Goal: Task Accomplishment & Management: Use online tool/utility

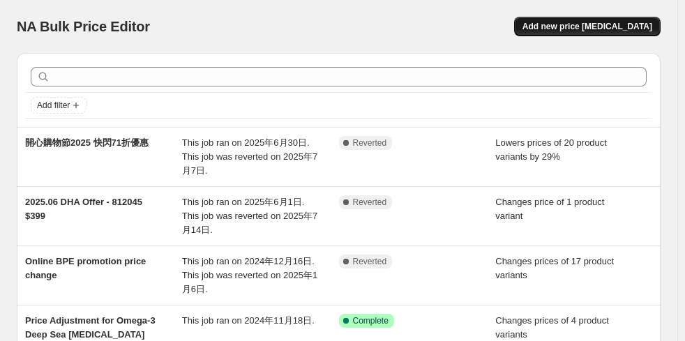
click at [629, 25] on span "Add new price [MEDICAL_DATA]" at bounding box center [588, 26] width 130 height 11
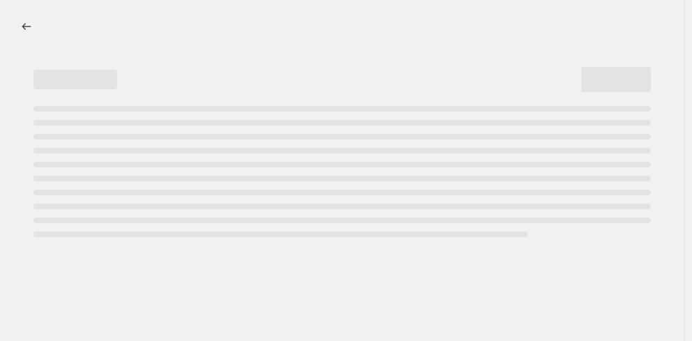
select select "percentage"
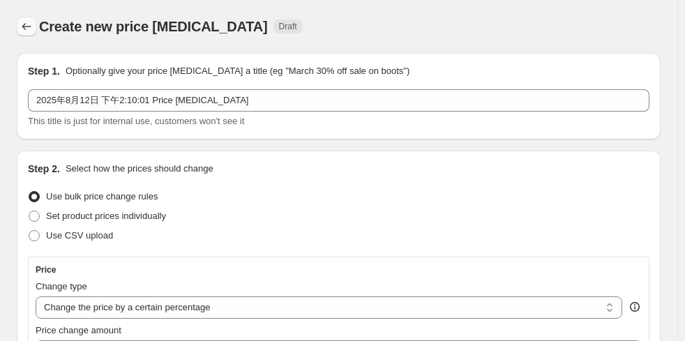
click at [33, 33] on icon "Price change jobs" at bounding box center [27, 27] width 14 height 14
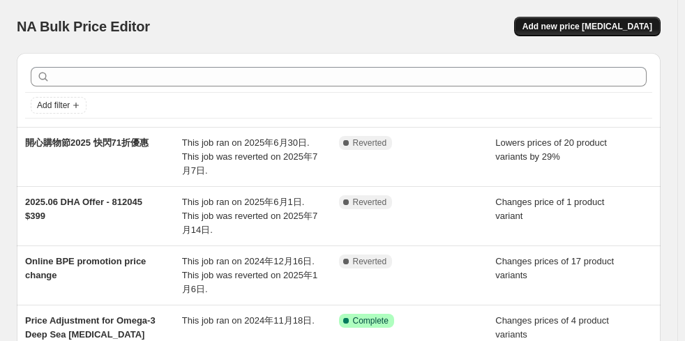
click at [597, 28] on span "Add new price [MEDICAL_DATA]" at bounding box center [588, 26] width 130 height 11
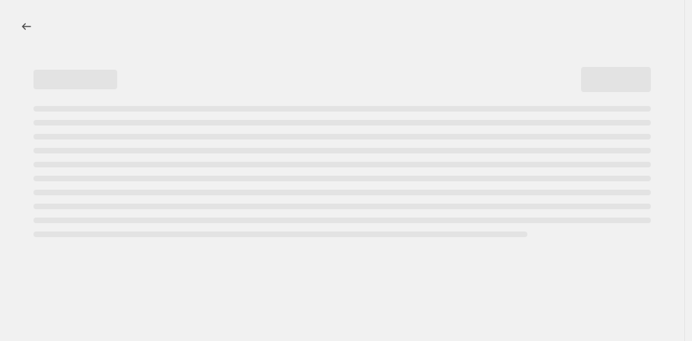
select select "percentage"
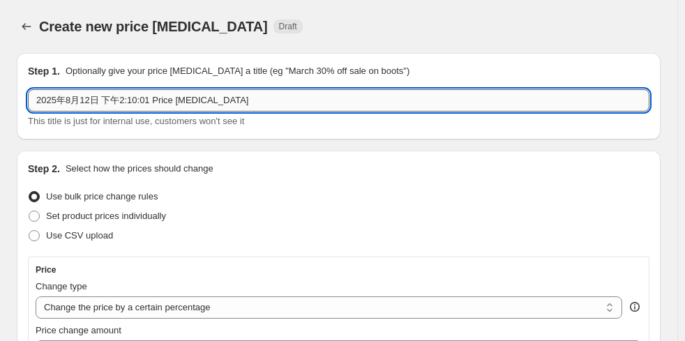
click at [241, 102] on input "2025年8月12日 下午2:10:01 Price [MEDICAL_DATA]" at bounding box center [339, 100] width 622 height 22
drag, startPoint x: 253, startPoint y: 96, endPoint x: -127, endPoint y: 117, distance: 380.8
click at [0, 117] on html "Home Settings Plans Skip to content Create new price [MEDICAL_DATA]. This page …" at bounding box center [342, 170] width 685 height 341
paste input "8.14 - 8.18 Online Food Expo"
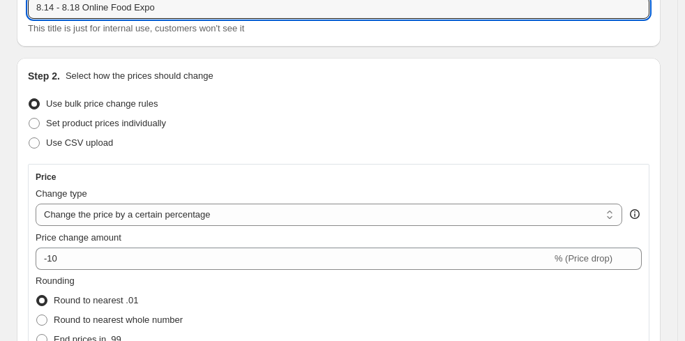
scroll to position [186, 0]
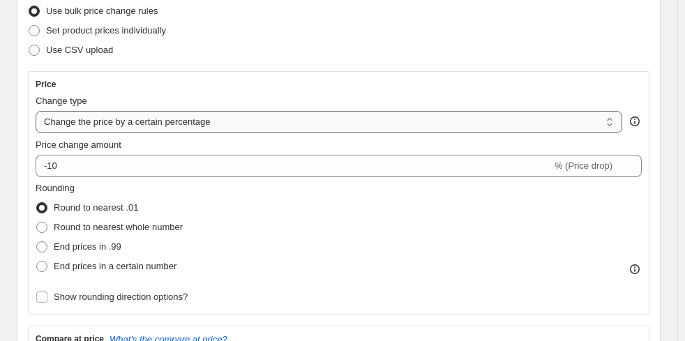
type input "8.14 - 8.18 Online Food Expo"
click at [297, 127] on select "Change the price to a certain amount Change the price by a certain amount Chang…" at bounding box center [329, 122] width 587 height 22
select select "to"
click at [36, 111] on select "Change the price to a certain amount Change the price by a certain amount Chang…" at bounding box center [329, 122] width 587 height 22
type input "80.00"
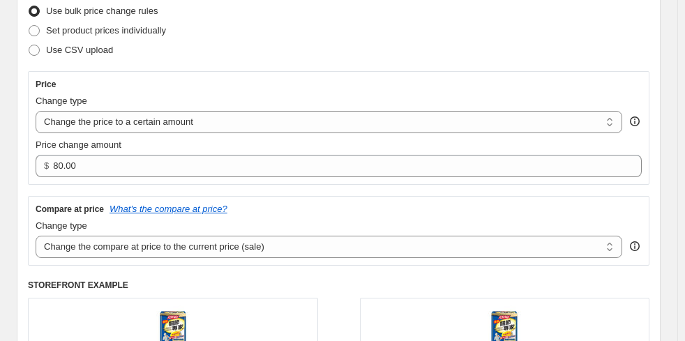
click at [336, 43] on div "Use CSV upload" at bounding box center [339, 50] width 622 height 20
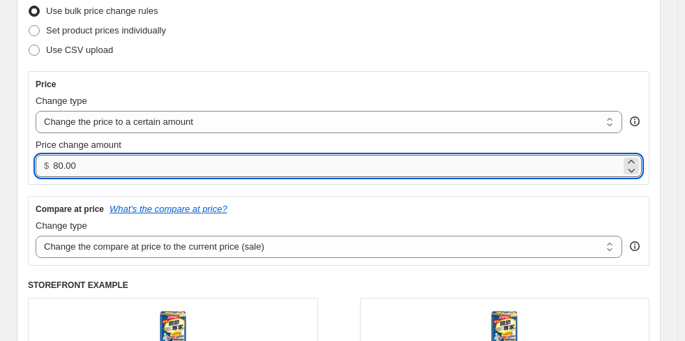
click at [156, 165] on input "80.00" at bounding box center [337, 166] width 568 height 22
click at [352, 77] on div "Price Change type Change the price to a certain amount Change the price by a ce…" at bounding box center [339, 128] width 622 height 114
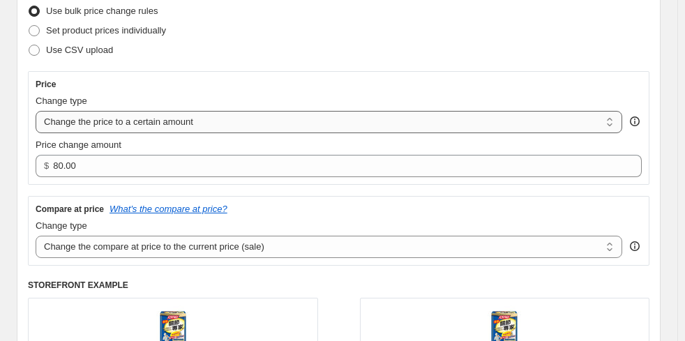
click at [235, 119] on select "Change the price to a certain amount Change the price by a certain amount Chang…" at bounding box center [329, 122] width 587 height 22
select select "ecap"
click at [36, 111] on select "Change the price to a certain amount Change the price by a certain amount Chang…" at bounding box center [329, 122] width 587 height 22
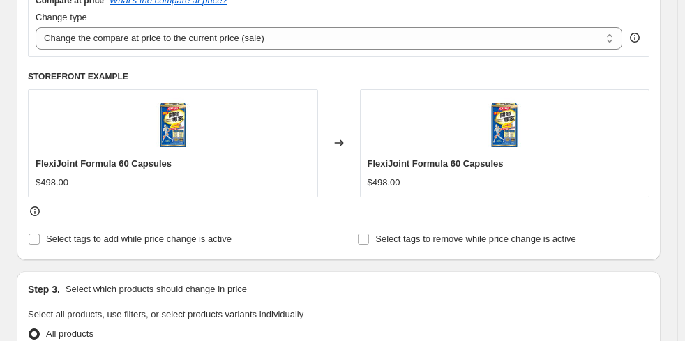
scroll to position [279, 0]
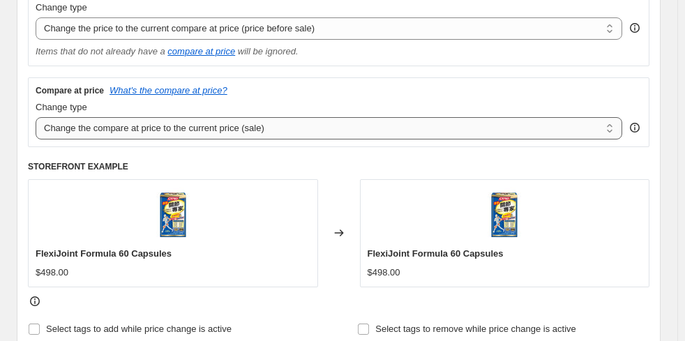
click at [284, 137] on select "Change the compare at price to the current price (sale) Change the compare at p…" at bounding box center [329, 128] width 587 height 22
click at [36, 117] on select "Change the compare at price to the current price (sale) Change the compare at p…" at bounding box center [329, 128] width 587 height 22
click at [285, 123] on select "Change the compare at price to the current price (sale) Change the compare at p…" at bounding box center [329, 128] width 587 height 22
select select "to"
click at [36, 117] on select "Change the compare at price to the current price (sale) Change the compare at p…" at bounding box center [329, 128] width 587 height 22
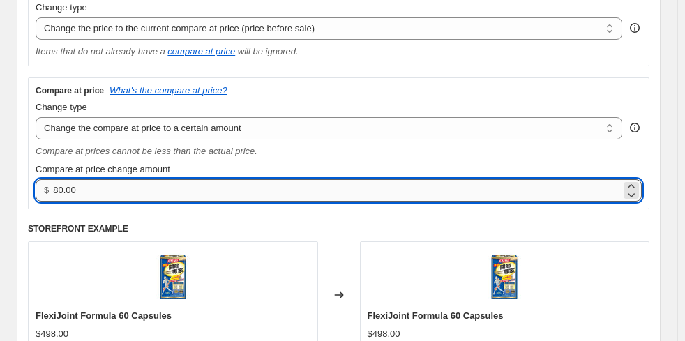
click at [232, 189] on input "80.00" at bounding box center [337, 190] width 568 height 22
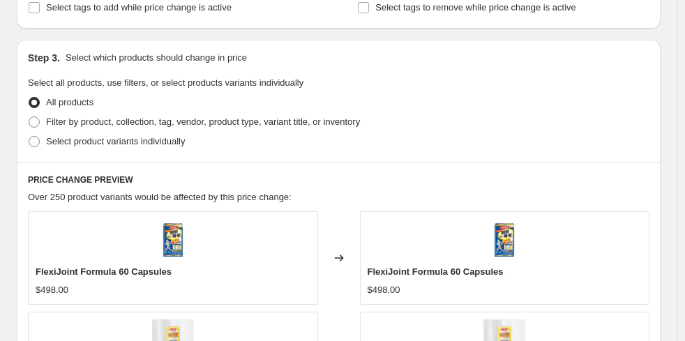
scroll to position [651, 0]
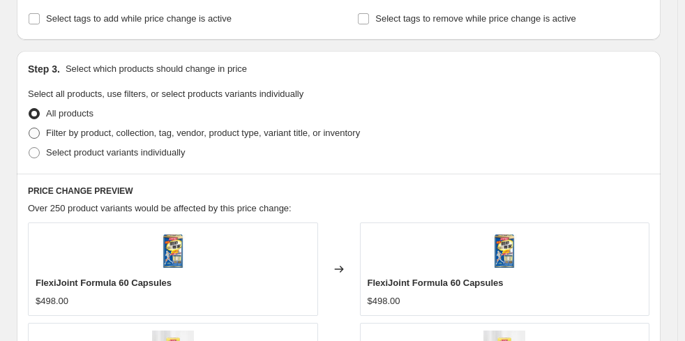
type input "79.98"
click at [178, 128] on span "Filter by product, collection, tag, vendor, product type, variant title, or inv…" at bounding box center [203, 133] width 314 height 10
click at [29, 128] on input "Filter by product, collection, tag, vendor, product type, variant title, or inv…" at bounding box center [29, 128] width 1 height 1
radio input "true"
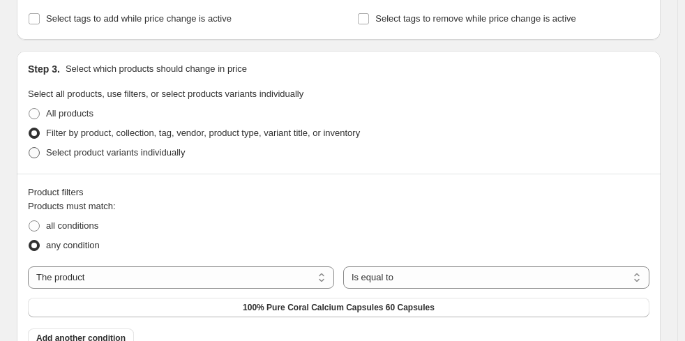
click at [165, 158] on span "Select product variants individually" at bounding box center [115, 153] width 139 height 14
click at [29, 148] on input "Select product variants individually" at bounding box center [29, 147] width 1 height 1
radio input "true"
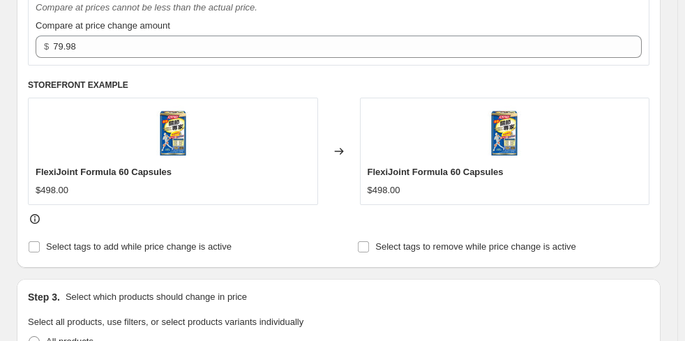
scroll to position [542, 0]
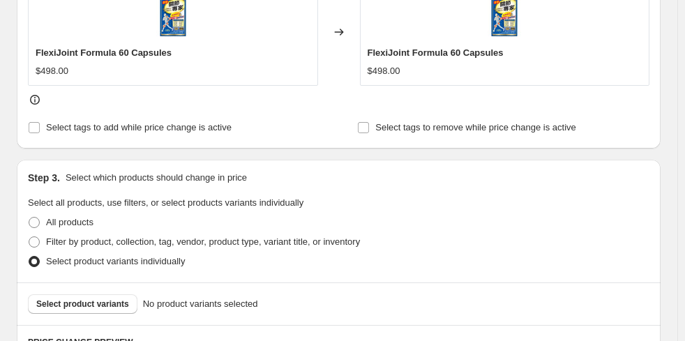
click at [358, 211] on fieldset "Select all products, use filters, or select products variants individually All …" at bounding box center [339, 233] width 622 height 75
click at [114, 304] on span "Select product variants" at bounding box center [82, 304] width 93 height 11
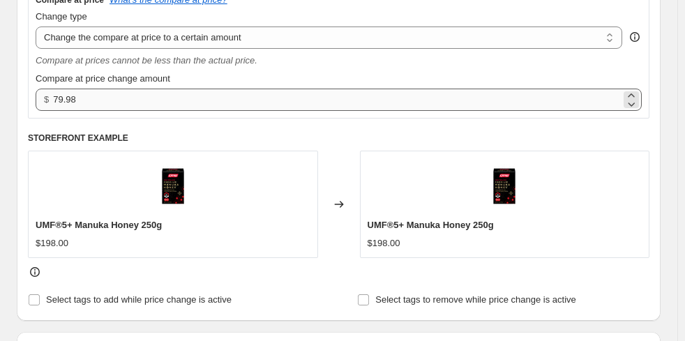
scroll to position [356, 0]
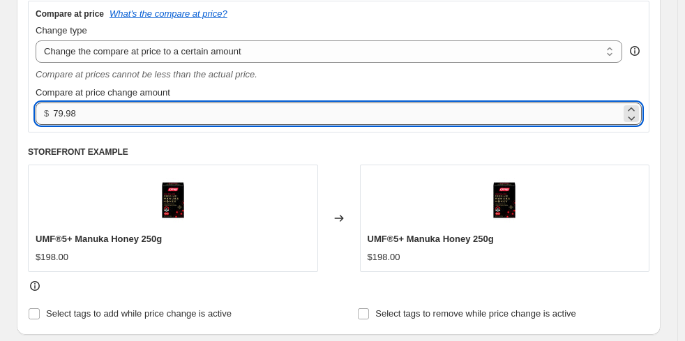
click at [168, 113] on input "79.98" at bounding box center [337, 114] width 568 height 22
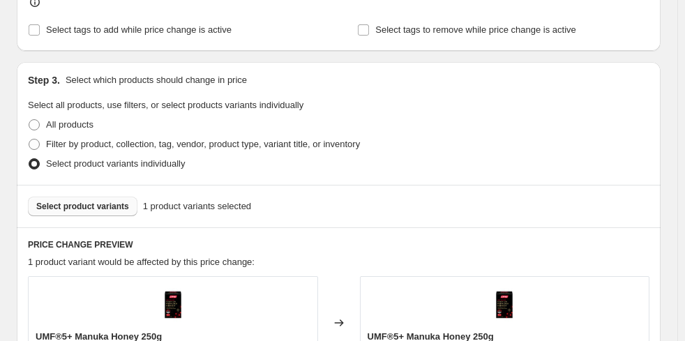
scroll to position [635, 0]
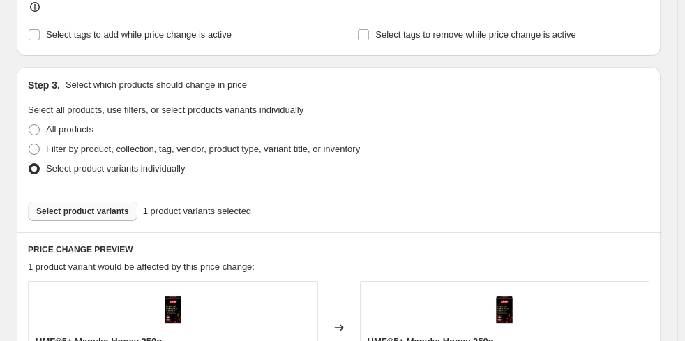
type input "79.97"
click at [112, 211] on span "Select product variants" at bounding box center [82, 211] width 93 height 11
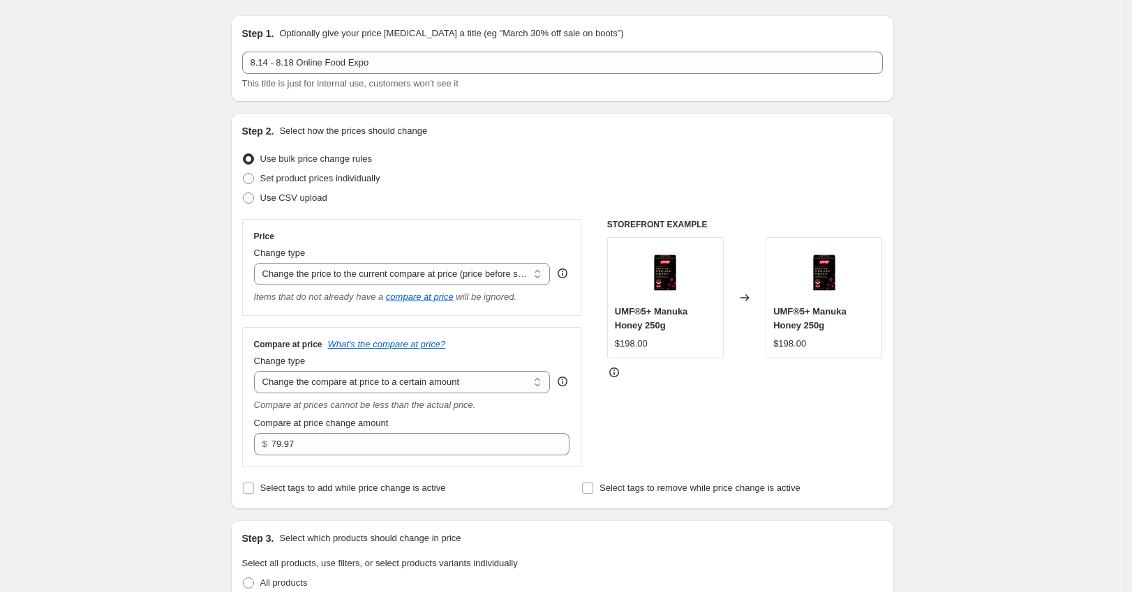
scroll to position [0, 0]
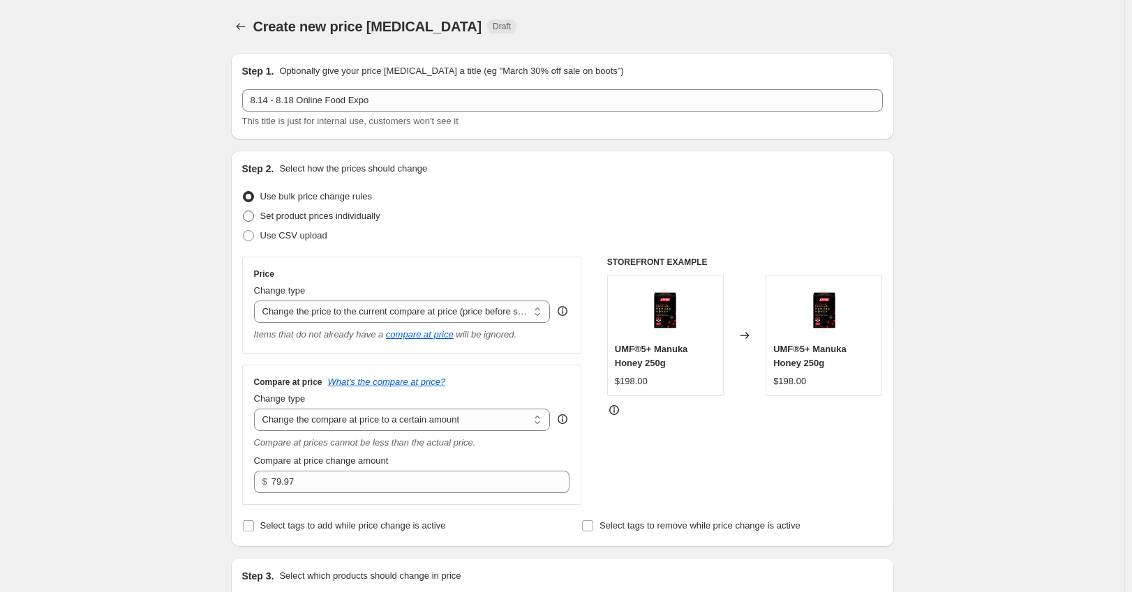
click at [352, 216] on span "Set product prices individually" at bounding box center [320, 216] width 120 height 10
click at [244, 211] on input "Set product prices individually" at bounding box center [243, 211] width 1 height 1
radio input "true"
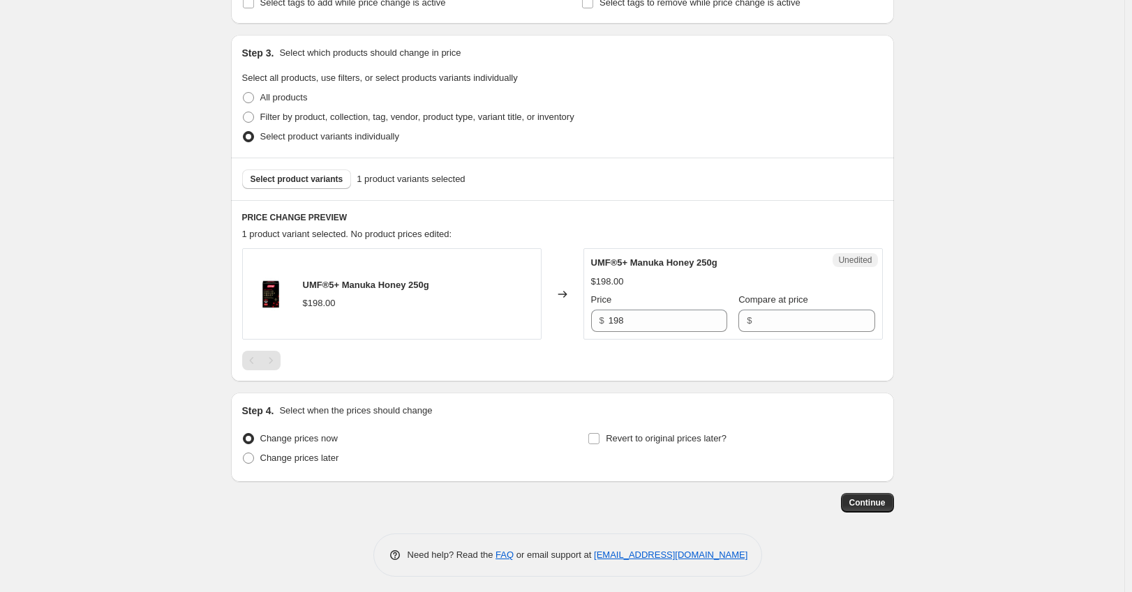
scroll to position [269, 0]
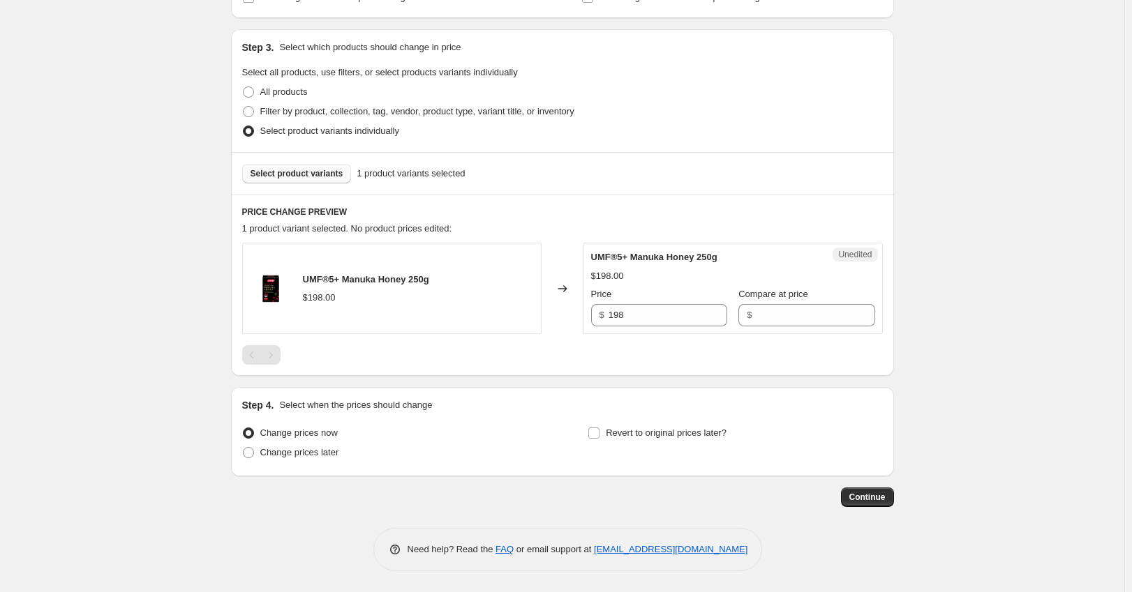
click at [299, 177] on span "Select product variants" at bounding box center [296, 173] width 93 height 11
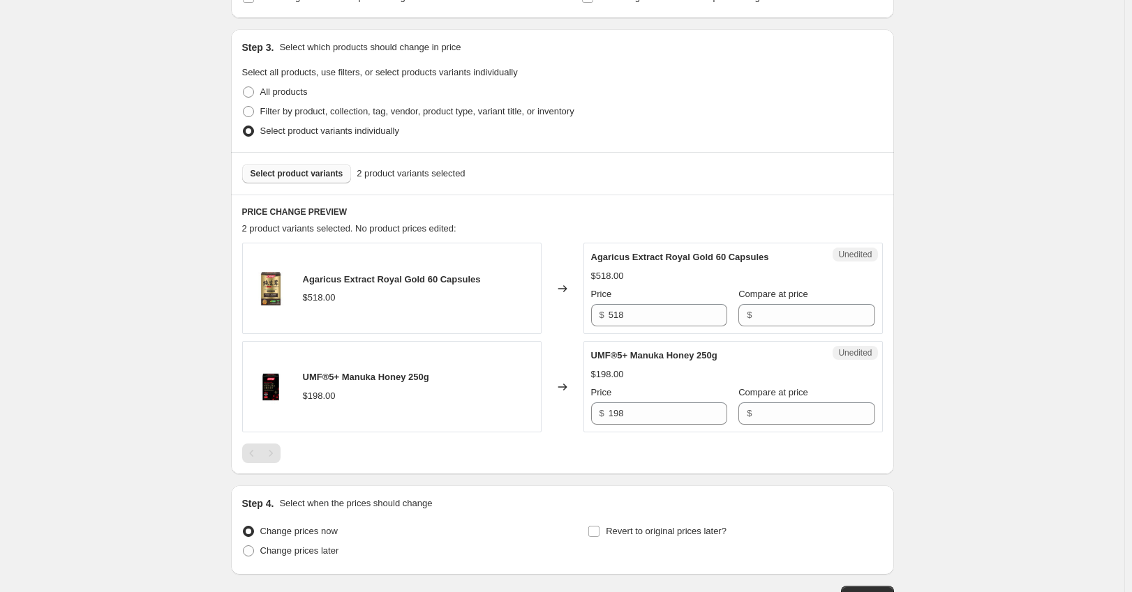
click at [313, 183] on button "Select product variants" at bounding box center [297, 174] width 110 height 20
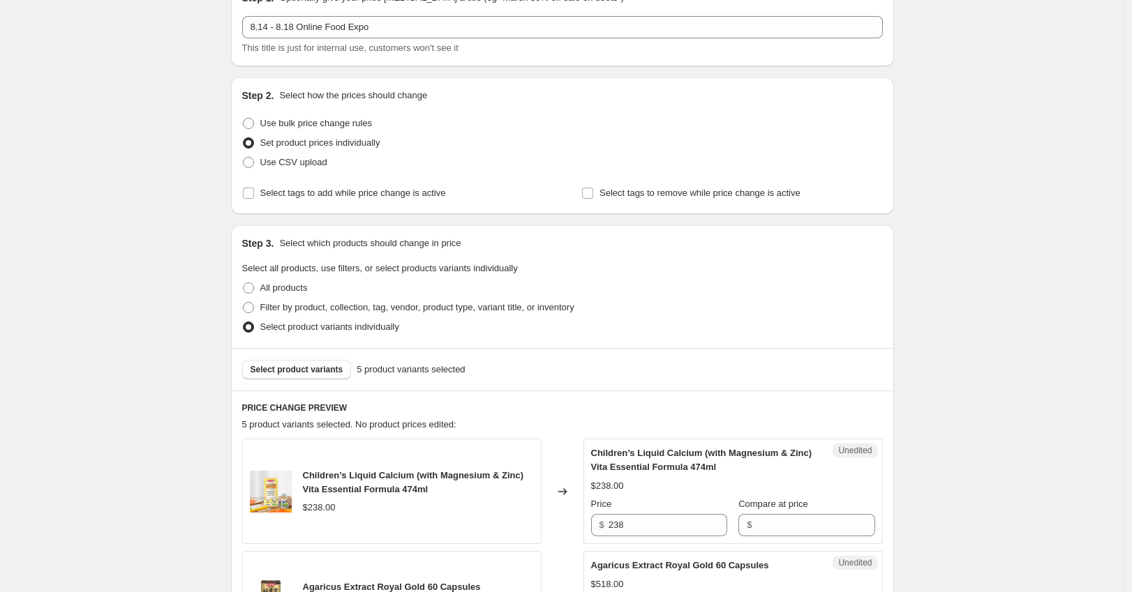
scroll to position [0, 0]
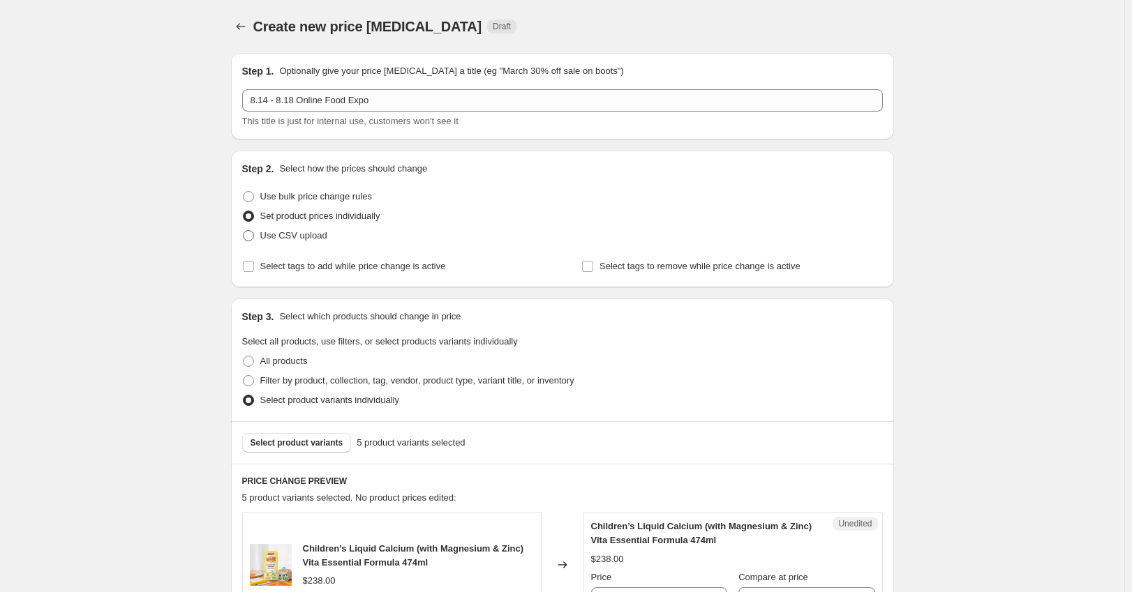
click at [302, 241] on span "Use CSV upload" at bounding box center [293, 235] width 67 height 10
click at [244, 231] on input "Use CSV upload" at bounding box center [243, 230] width 1 height 1
radio input "true"
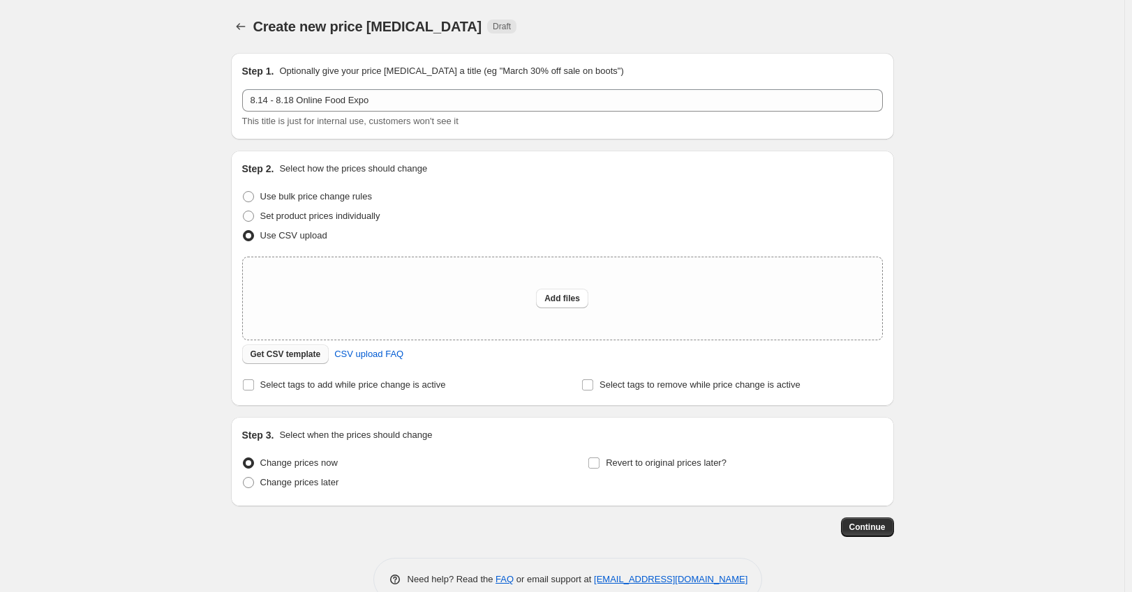
click at [303, 357] on span "Get CSV template" at bounding box center [285, 354] width 70 height 11
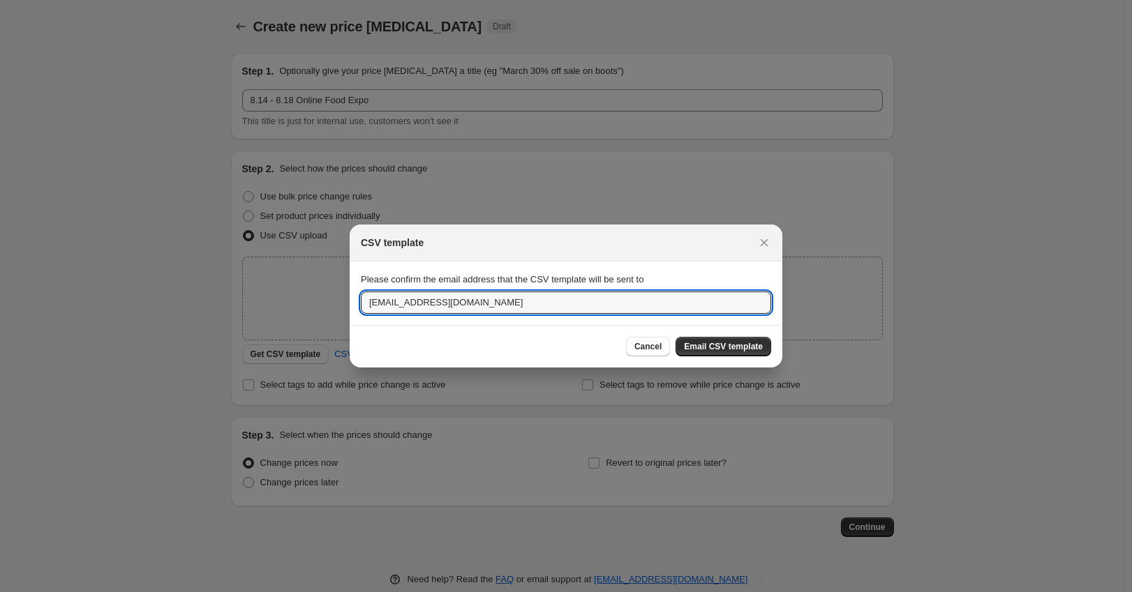
drag, startPoint x: 632, startPoint y: 298, endPoint x: 151, endPoint y: 315, distance: 481.7
click at [436, 286] on div "Please confirm the email address that the CSV template will be sent to" at bounding box center [566, 280] width 410 height 14
drag, startPoint x: 389, startPoint y: 304, endPoint x: 345, endPoint y: 307, distance: 44.1
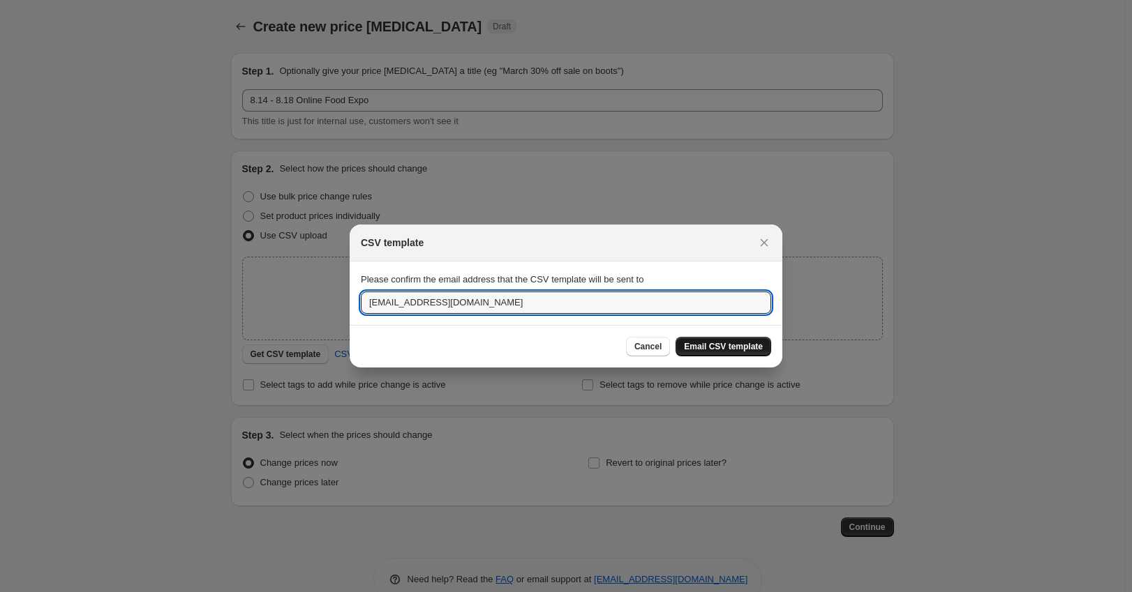
type input "[EMAIL_ADDRESS][DOMAIN_NAME]"
click at [705, 345] on span "Email CSV template" at bounding box center [723, 346] width 79 height 11
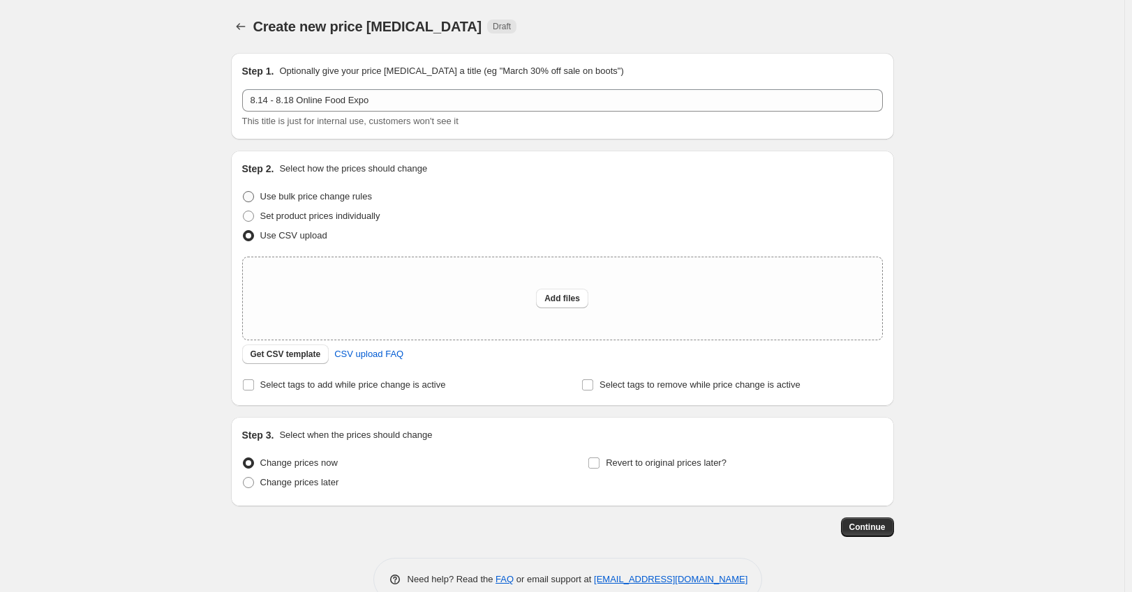
click at [334, 196] on span "Use bulk price change rules" at bounding box center [316, 196] width 112 height 10
click at [244, 192] on input "Use bulk price change rules" at bounding box center [243, 191] width 1 height 1
radio input "true"
select select "ecap"
select select "to"
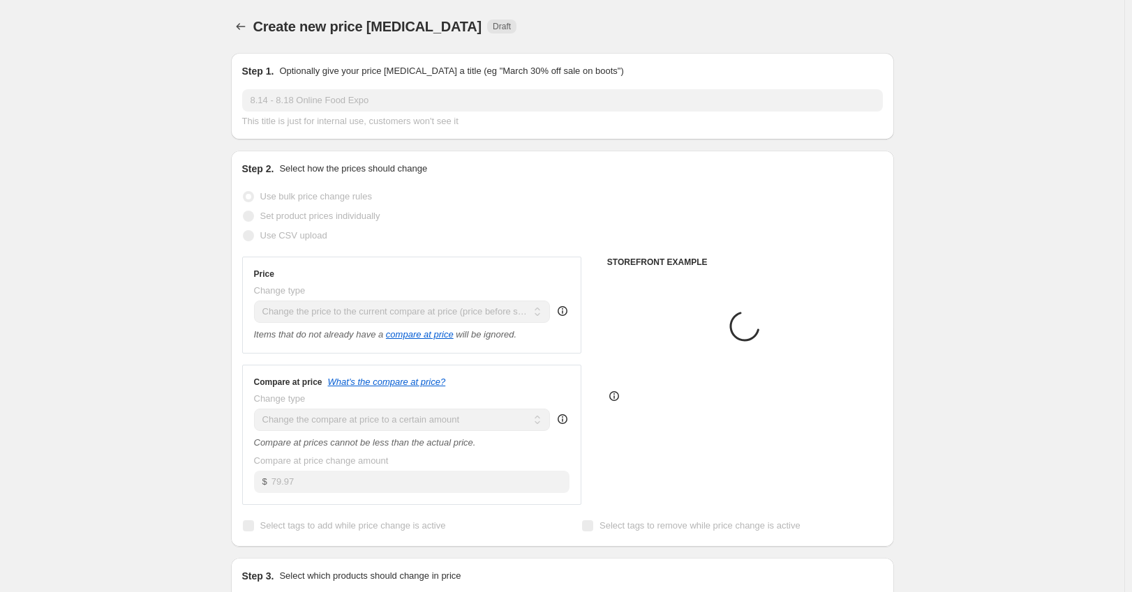
click at [341, 216] on span "Set product prices individually" at bounding box center [320, 216] width 120 height 10
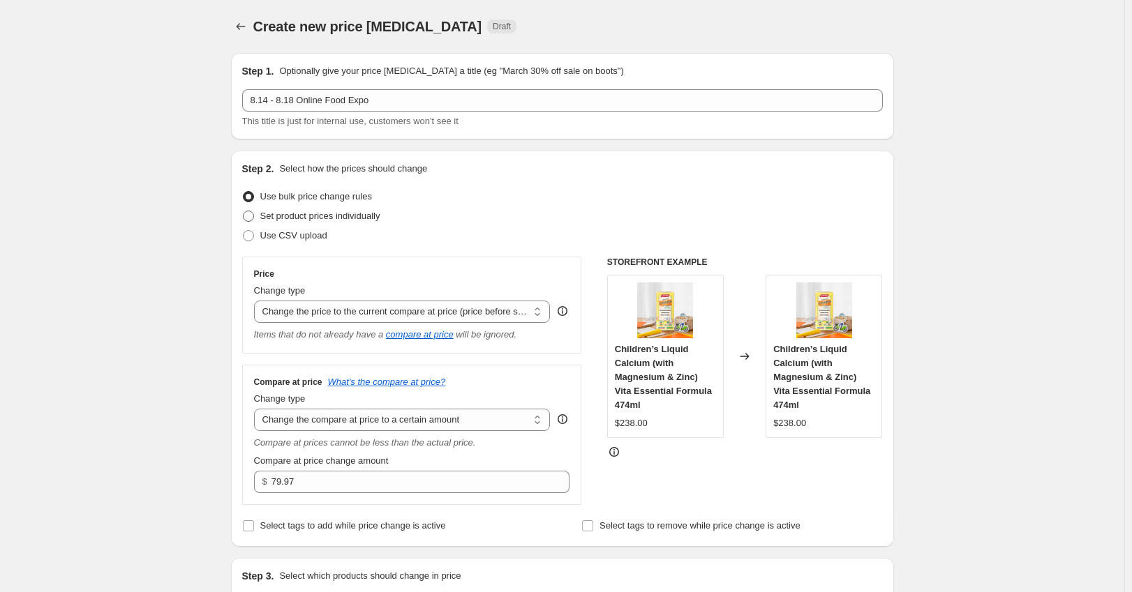
click at [346, 216] on span "Set product prices individually" at bounding box center [320, 216] width 120 height 10
click at [244, 211] on input "Set product prices individually" at bounding box center [243, 211] width 1 height 1
radio input "true"
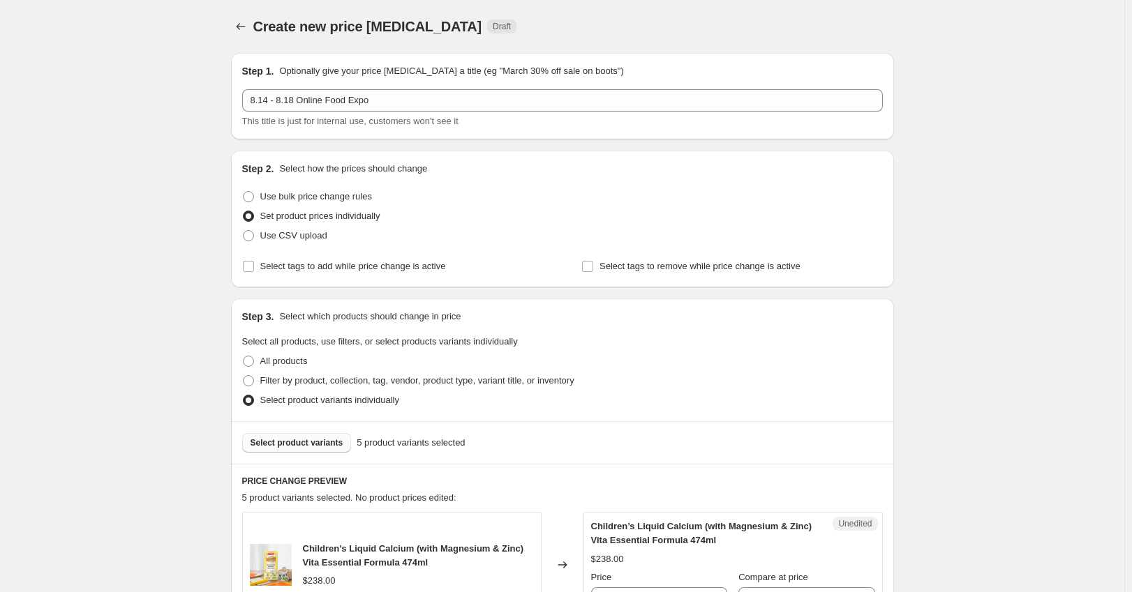
click at [320, 443] on span "Select product variants" at bounding box center [296, 442] width 93 height 11
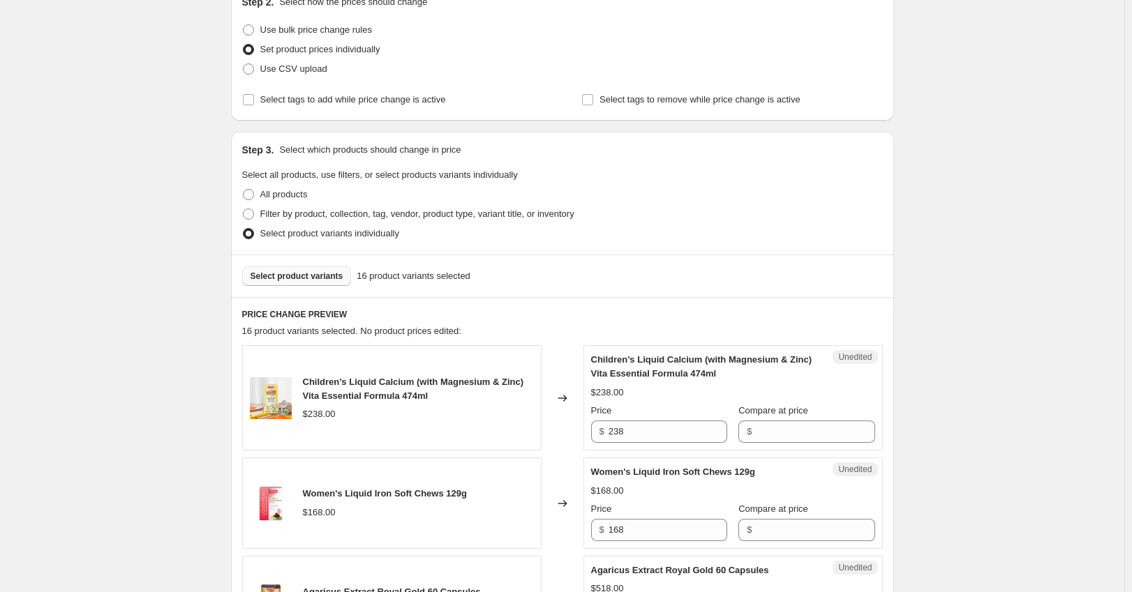
scroll to position [186, 0]
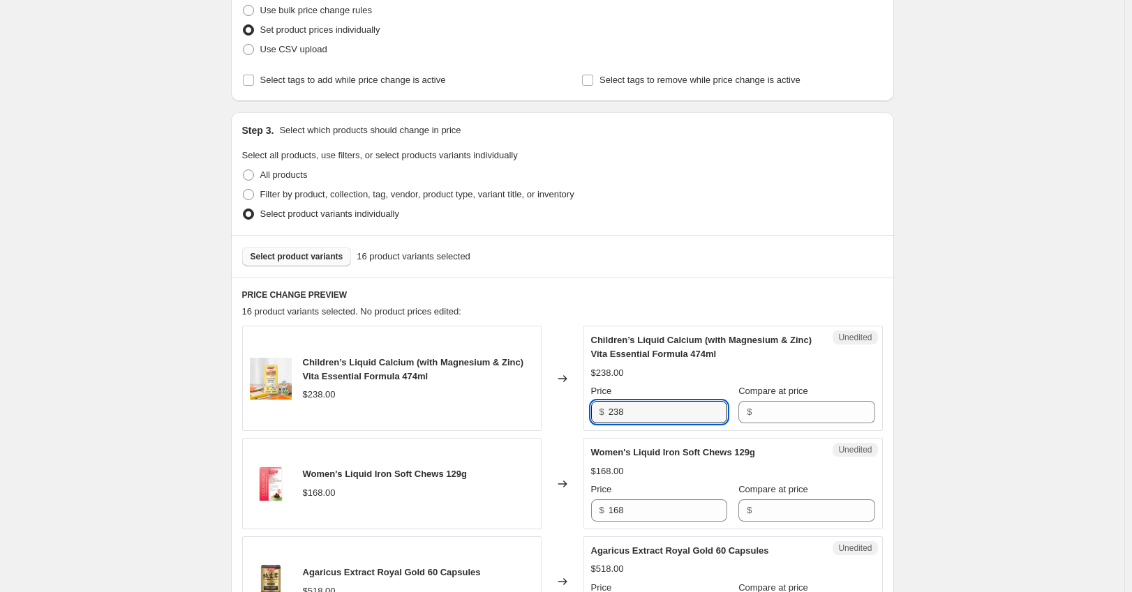
drag, startPoint x: 675, startPoint y: 416, endPoint x: 533, endPoint y: 414, distance: 141.6
click at [533, 416] on div "Children’s Liquid Calcium (with Magnesium & Zinc) Vita Essential Formula 474ml …" at bounding box center [562, 378] width 641 height 105
click at [823, 397] on div "Compare at price" at bounding box center [806, 391] width 136 height 14
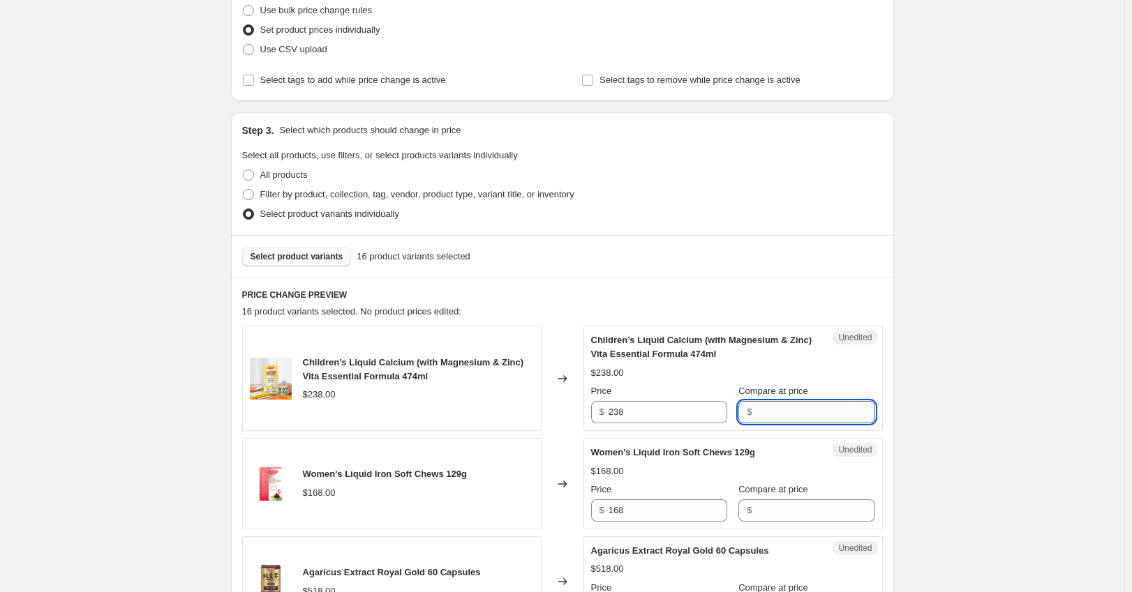
click at [826, 419] on input "Compare at price" at bounding box center [815, 412] width 119 height 22
paste input "238"
type input "238"
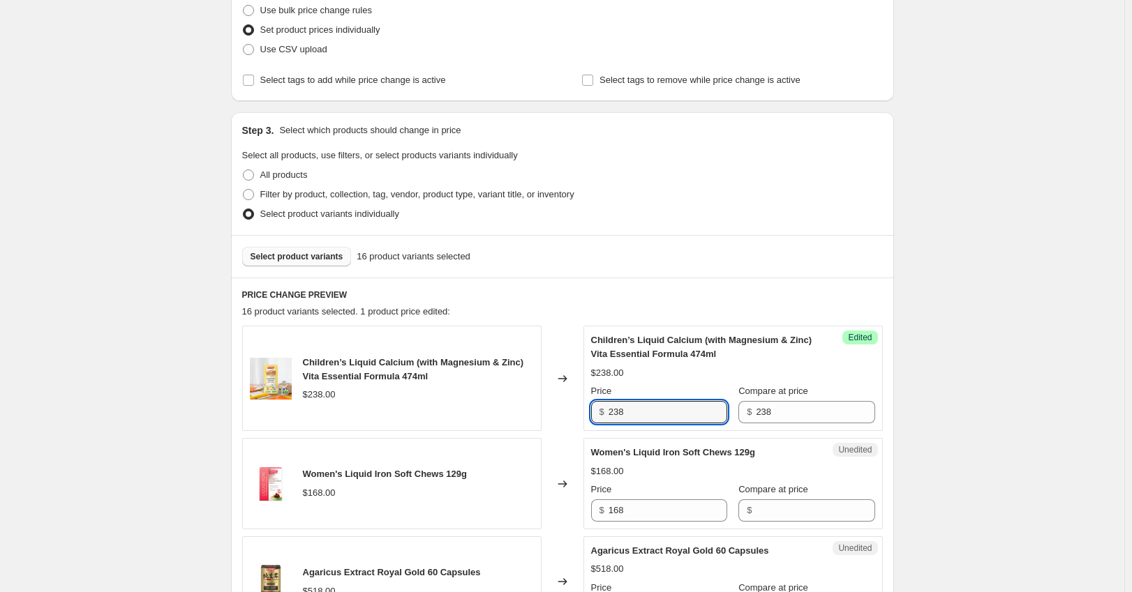
drag, startPoint x: 650, startPoint y: 419, endPoint x: 538, endPoint y: 403, distance: 112.9
click at [538, 403] on div "Children’s Liquid Calcium (with Magnesium & Zinc) Vita Essential Formula 474ml …" at bounding box center [562, 378] width 641 height 105
paste input "167"
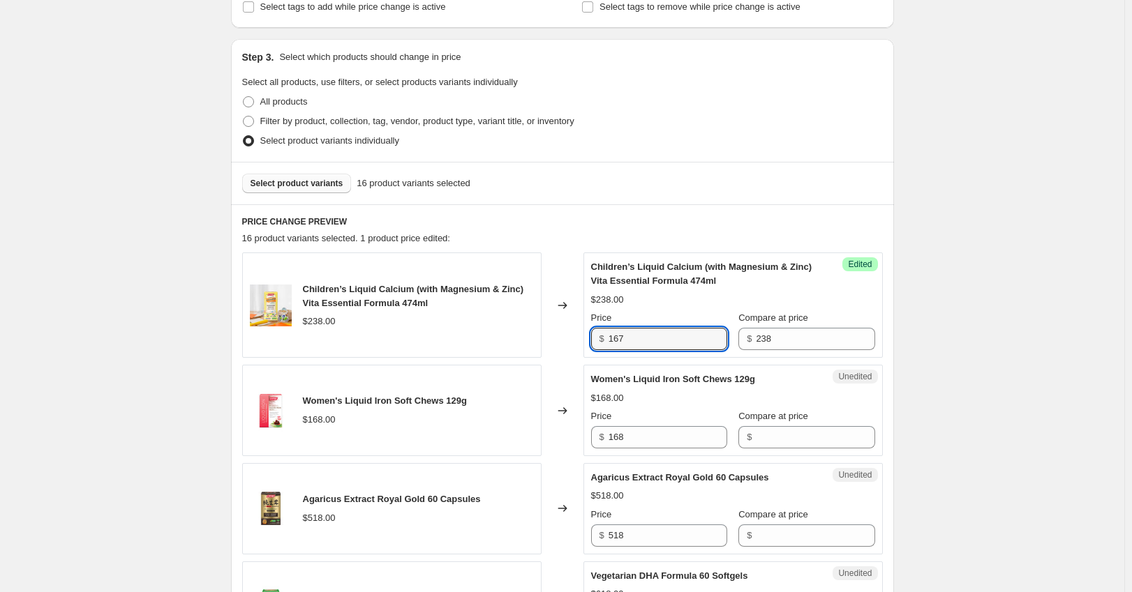
scroll to position [279, 0]
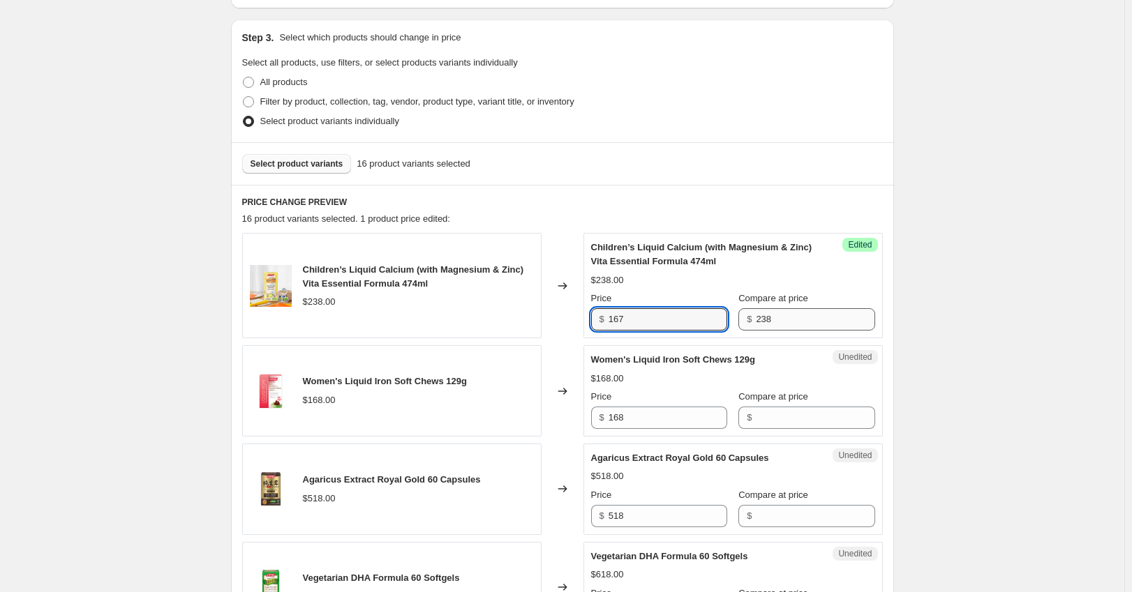
type input "167"
click at [848, 321] on input "238" at bounding box center [815, 319] width 119 height 22
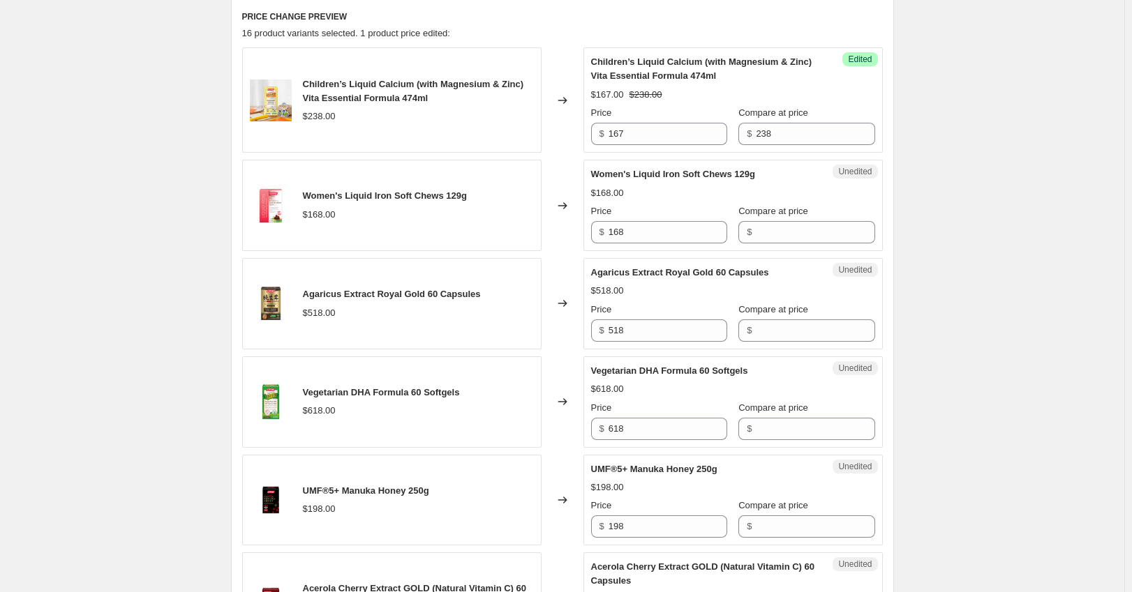
scroll to position [465, 0]
drag, startPoint x: 648, startPoint y: 225, endPoint x: 588, endPoint y: 234, distance: 61.4
click at [600, 234] on div "$ 168" at bounding box center [659, 231] width 136 height 22
click at [781, 232] on input "Compare at price" at bounding box center [815, 231] width 119 height 22
paste input "168"
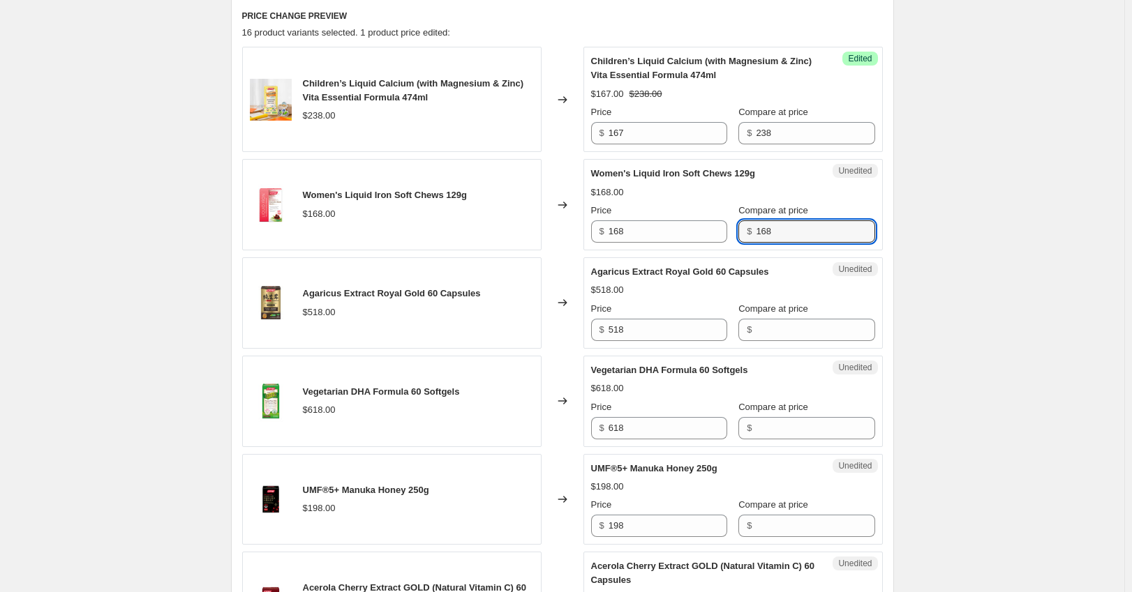
type input "168"
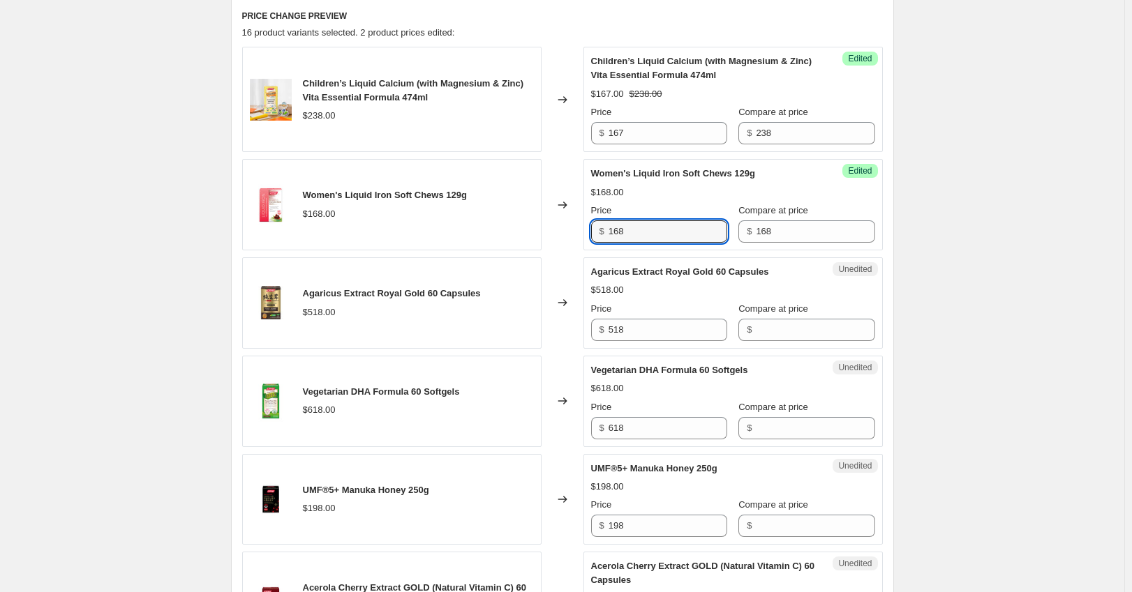
drag, startPoint x: 590, startPoint y: 230, endPoint x: 548, endPoint y: 230, distance: 41.9
click at [548, 230] on div "Women's Liquid Iron Soft Chews 129g $168.00 Changed to Success Edited Women's L…" at bounding box center [562, 204] width 641 height 91
paste input "18"
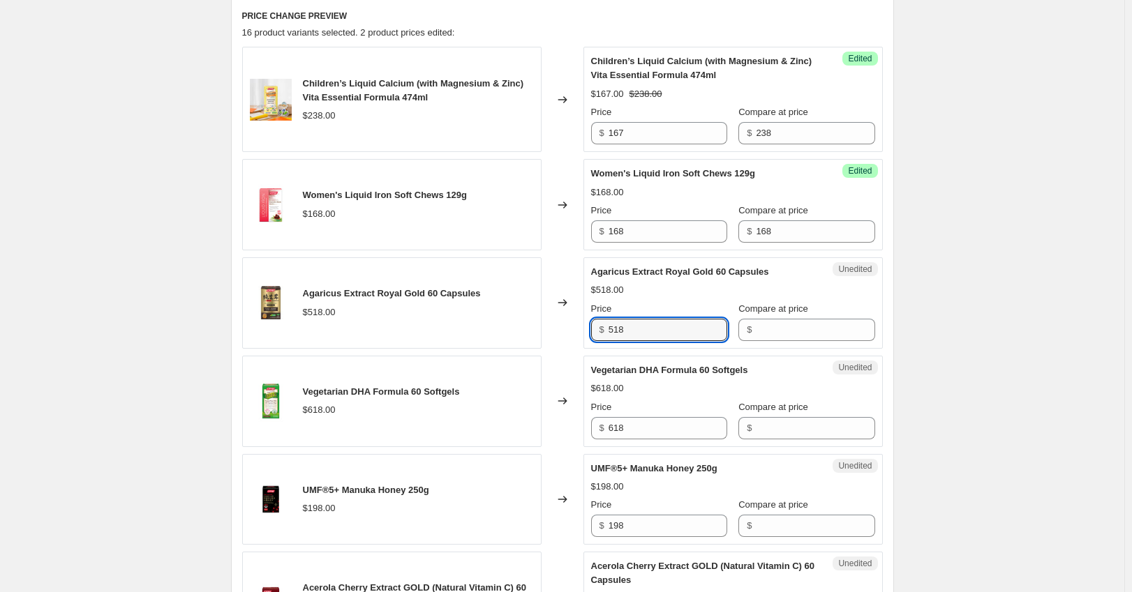
drag, startPoint x: 647, startPoint y: 331, endPoint x: 554, endPoint y: 329, distance: 92.8
click at [554, 329] on div "Agaricus Extract Royal Gold 60 Capsules $518.00 Changed to Unedited Agaricus Ex…" at bounding box center [562, 302] width 641 height 91
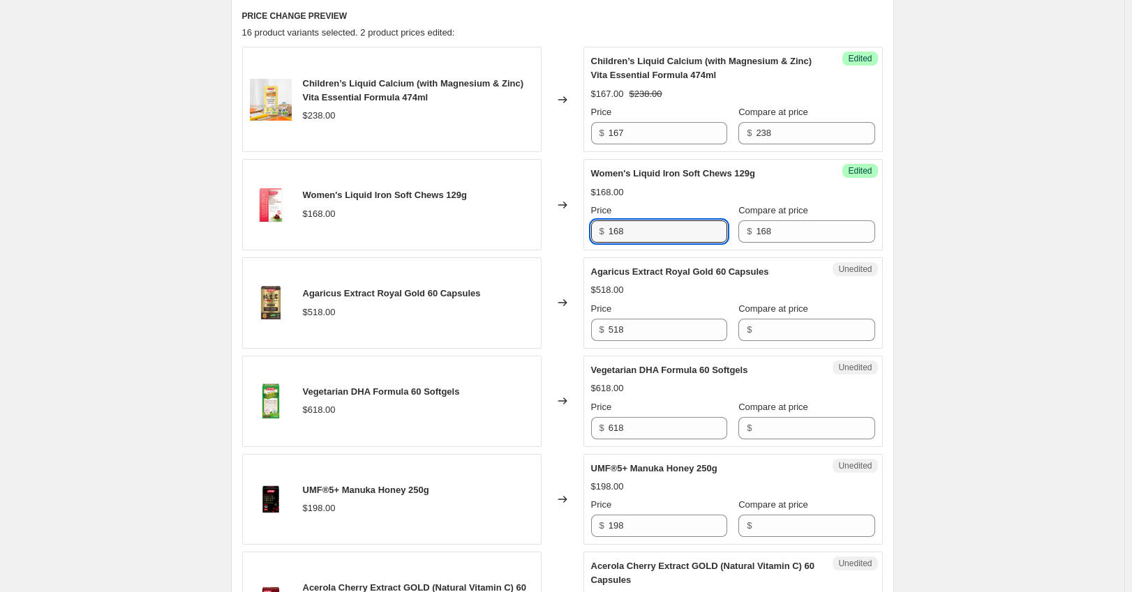
drag, startPoint x: 639, startPoint y: 227, endPoint x: 531, endPoint y: 232, distance: 108.3
click at [531, 232] on div "Women's Liquid Iron Soft Chews 129g $168.00 Changed to Success Edited Women's L…" at bounding box center [562, 204] width 641 height 91
type input "118"
drag, startPoint x: 654, startPoint y: 338, endPoint x: 546, endPoint y: 336, distance: 108.9
click at [552, 338] on div "Agaricus Extract Royal Gold 60 Capsules $518.00 Changed to Unedited Agaricus Ex…" at bounding box center [562, 302] width 641 height 91
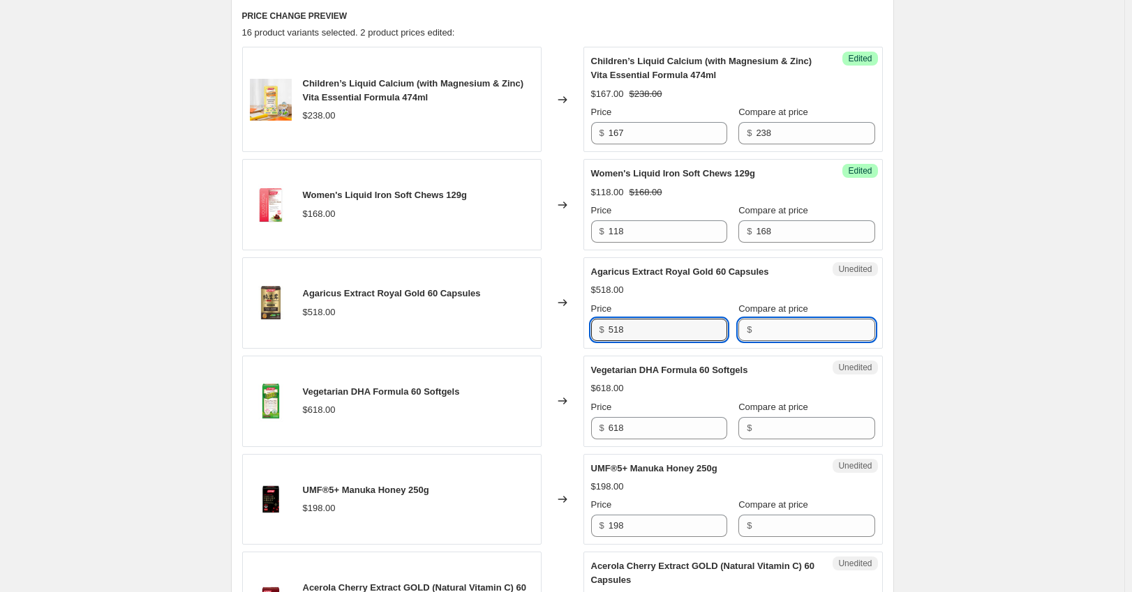
click at [777, 329] on input "Compare at price" at bounding box center [815, 330] width 119 height 22
paste input "518"
type input "518"
drag, startPoint x: 654, startPoint y: 329, endPoint x: 544, endPoint y: 330, distance: 110.2
click at [545, 330] on div "Agaricus Extract Royal Gold 60 Capsules $518.00 Changed to Success Edited Agari…" at bounding box center [562, 302] width 641 height 91
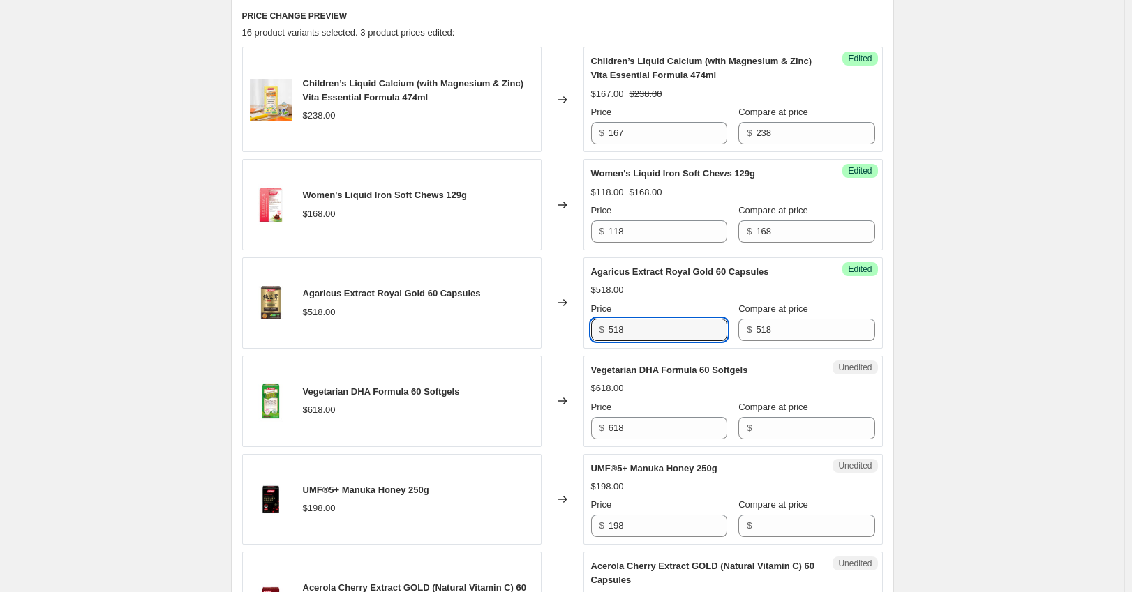
paste input "363"
type input "363"
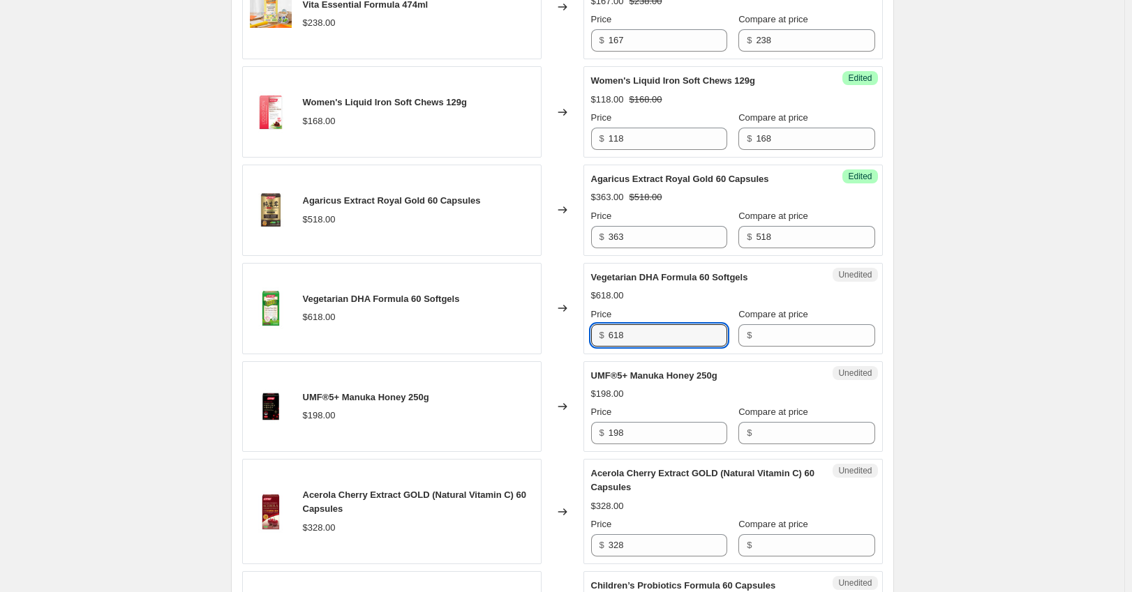
drag, startPoint x: 670, startPoint y: 334, endPoint x: 567, endPoint y: 336, distance: 102.6
click at [556, 336] on div "Vegetarian DHA Formula 60 Softgels $618.00 Changed to Unedited Vegetarian DHA F…" at bounding box center [562, 308] width 641 height 91
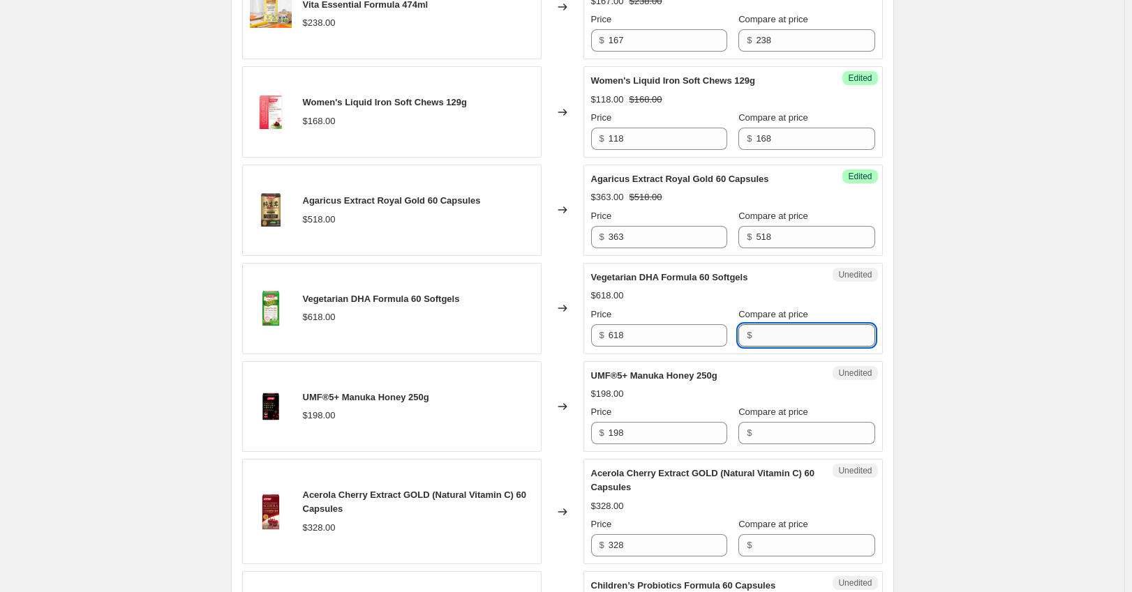
click at [788, 335] on input "Compare at price" at bounding box center [815, 335] width 119 height 22
paste input "618"
type input "618"
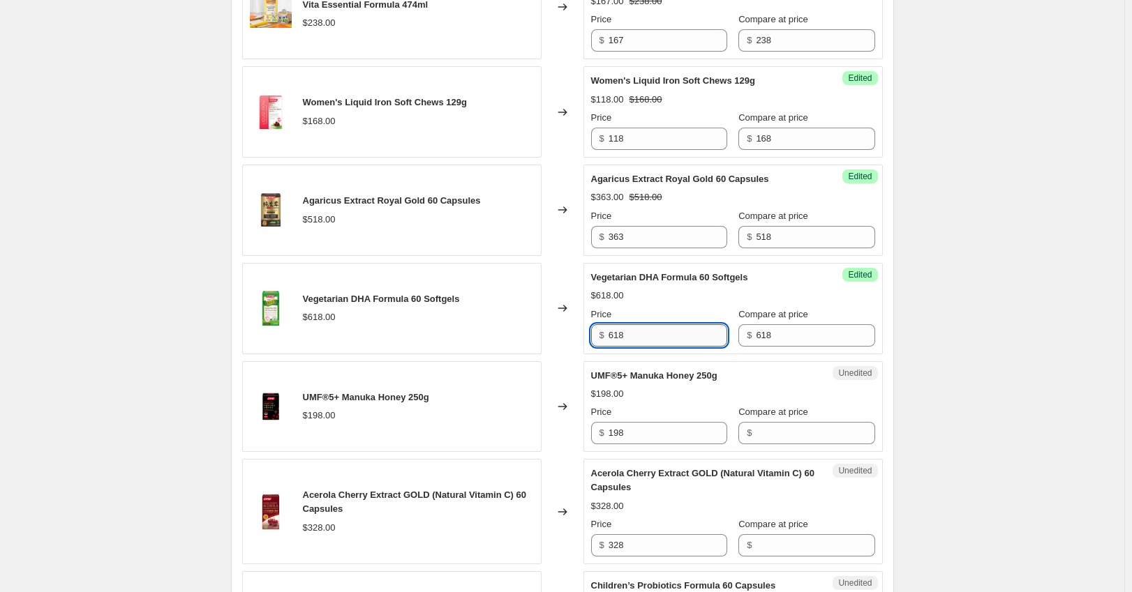
click at [642, 345] on input "618" at bounding box center [667, 335] width 119 height 22
drag, startPoint x: 647, startPoint y: 339, endPoint x: 529, endPoint y: 339, distance: 117.9
click at [529, 339] on div "Vegetarian DHA Formula 60 Softgels $618.00 Changed to Success Edited Vegetarian…" at bounding box center [562, 308] width 641 height 91
paste input "433"
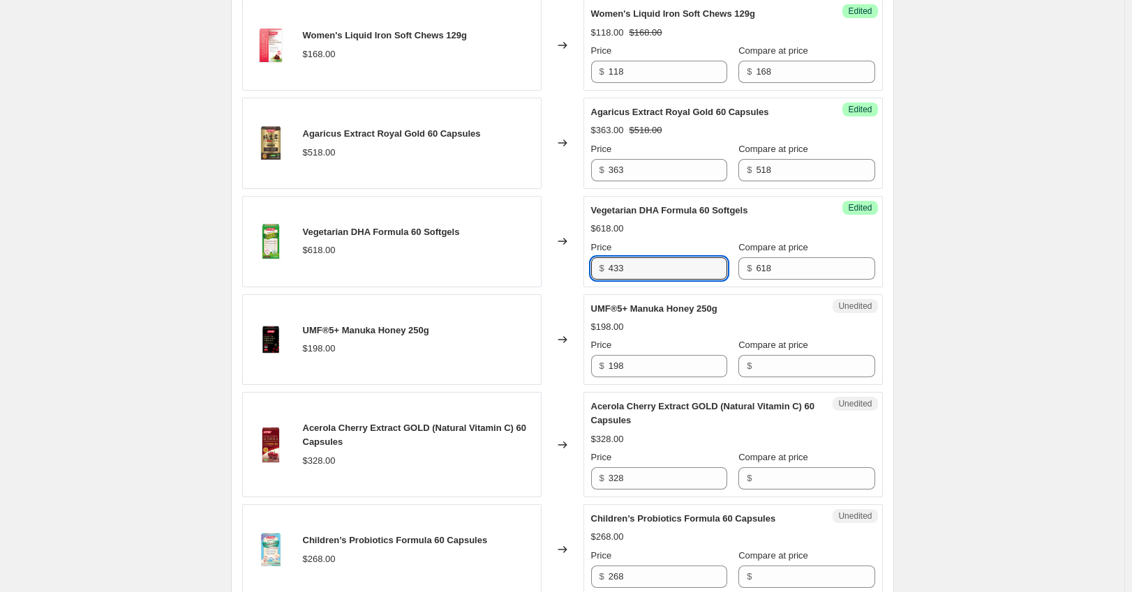
scroll to position [651, 0]
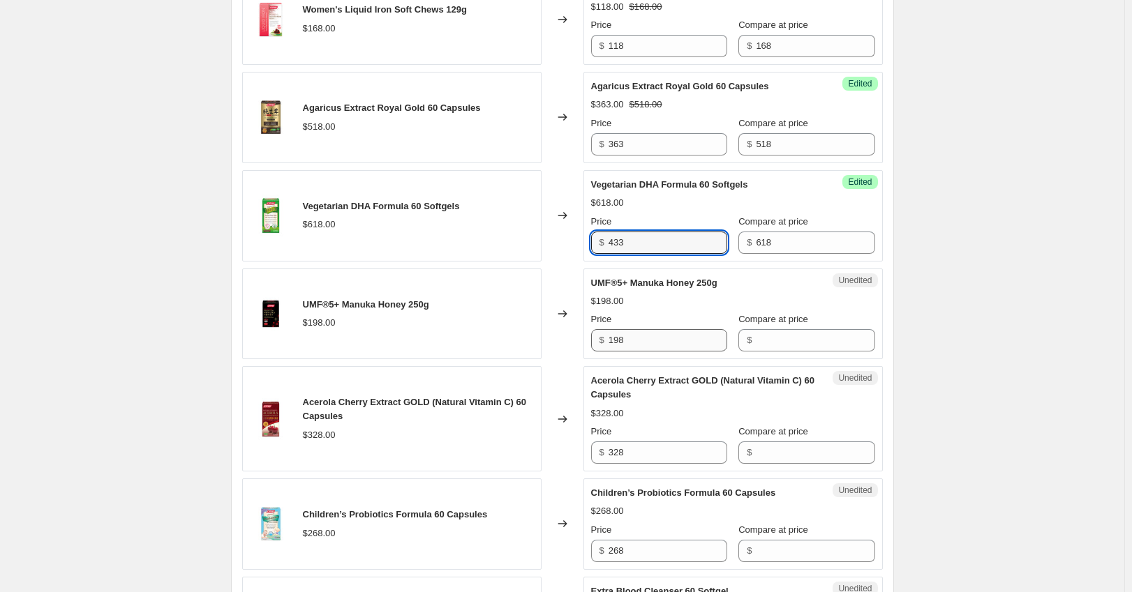
type input "433"
drag, startPoint x: 634, startPoint y: 329, endPoint x: 589, endPoint y: 343, distance: 46.8
click at [589, 342] on div "Unedited UMF®5+ Manuka Honey 250g $198.00 Price $ 198 Compare at price $" at bounding box center [732, 314] width 299 height 91
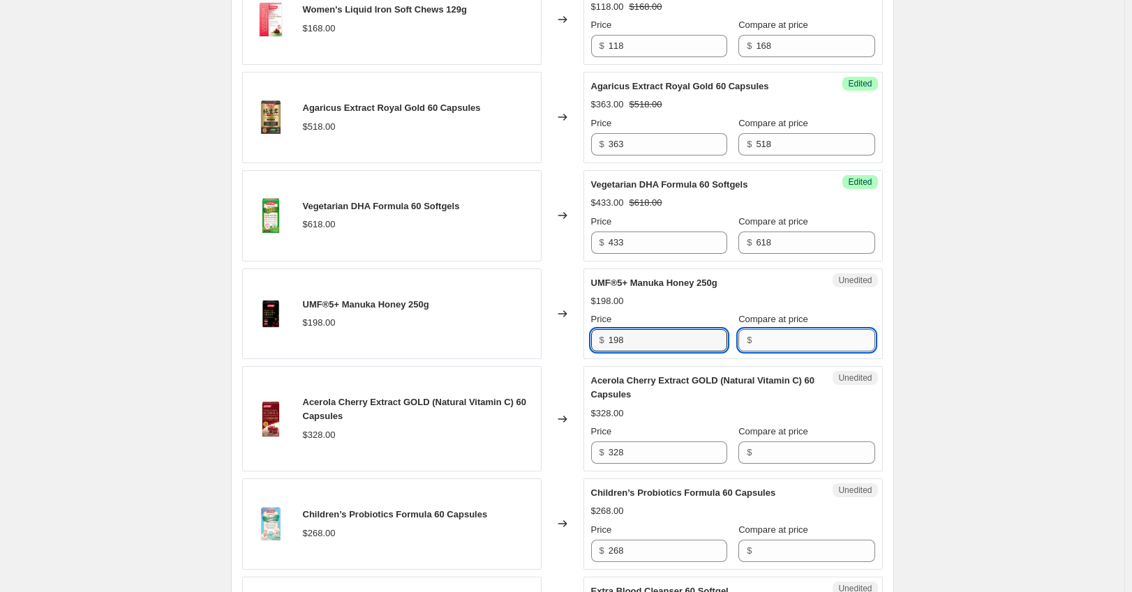
click at [762, 336] on input "Compare at price" at bounding box center [815, 340] width 119 height 22
paste input "198"
type input "198"
drag, startPoint x: 653, startPoint y: 340, endPoint x: 587, endPoint y: 349, distance: 66.8
click at [587, 349] on div "Success Edited UMF®5+ Manuka Honey 250g $198.00 Price $ 198 Compare at price $ …" at bounding box center [732, 314] width 299 height 91
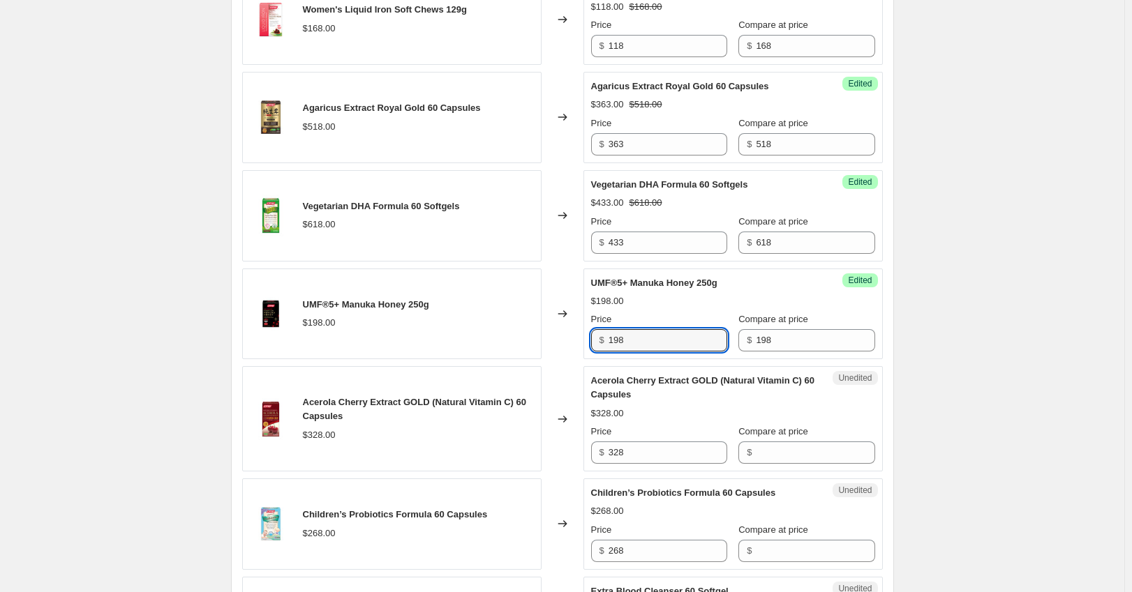
paste input "39"
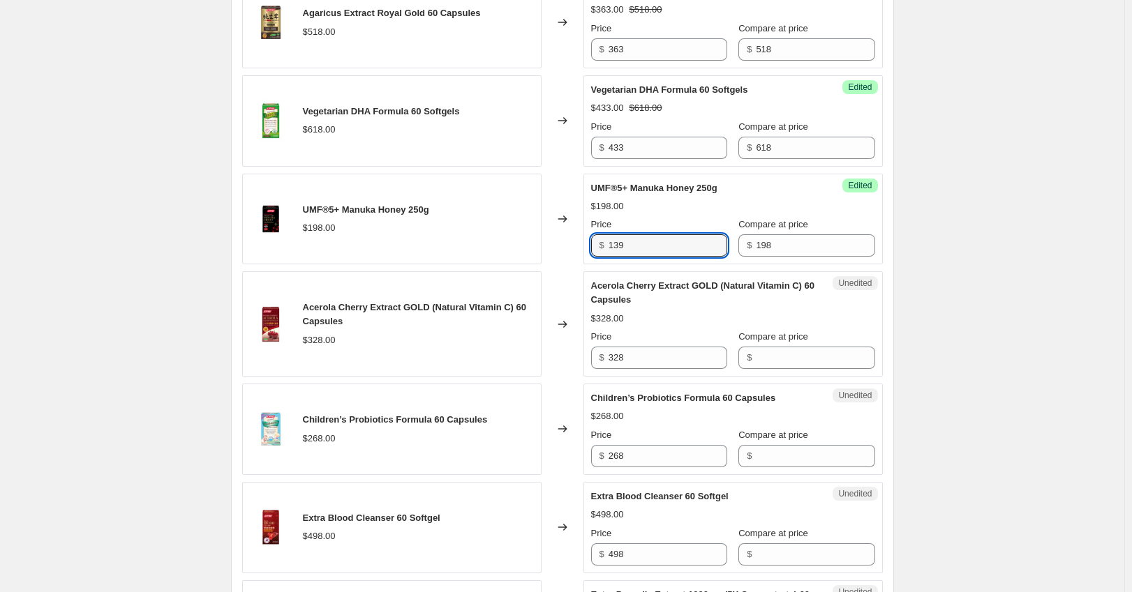
scroll to position [837, 0]
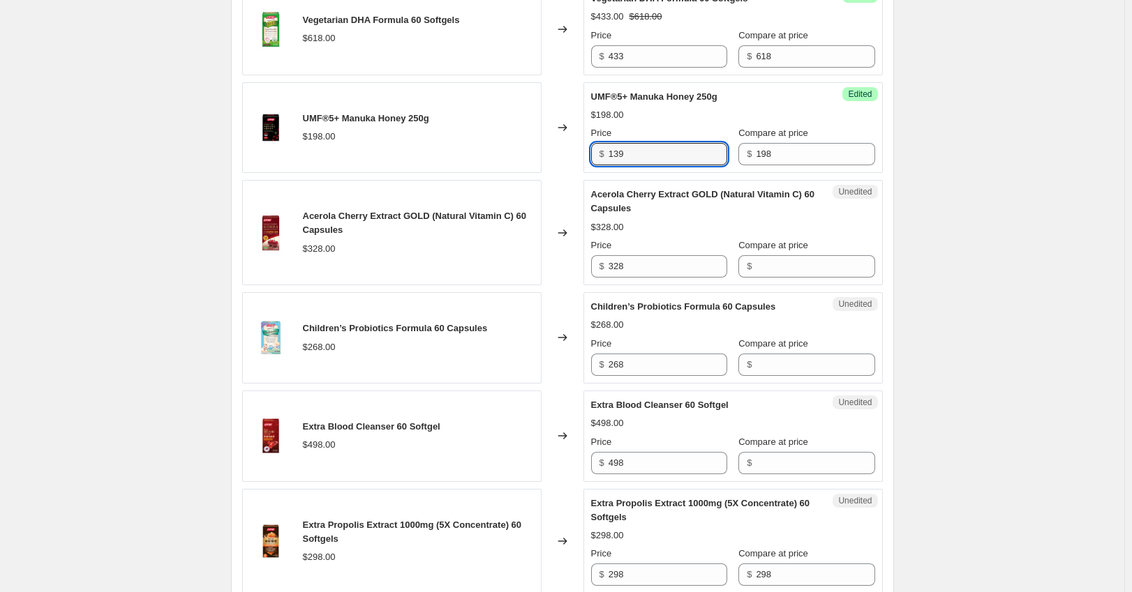
type input "139"
click at [574, 283] on div "Acerola Cherry Extract GOLD (Natural Vitamin C) 60 Capsules $328.00 Changed to …" at bounding box center [562, 232] width 641 height 105
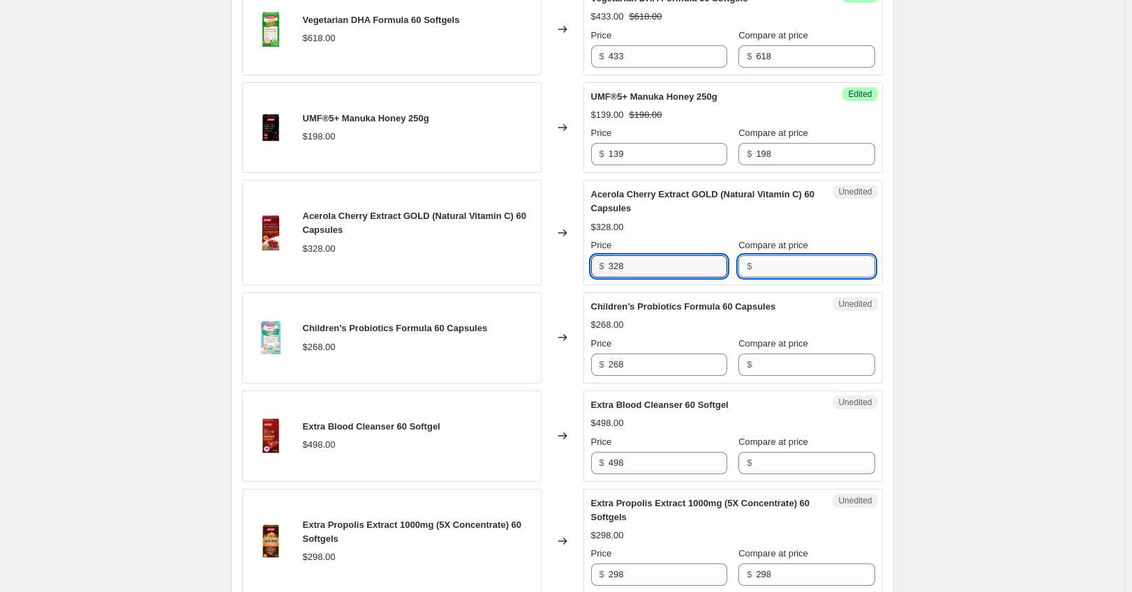
click at [781, 271] on input "Compare at price" at bounding box center [815, 266] width 119 height 22
paste input "328"
type input "328"
drag, startPoint x: 630, startPoint y: 240, endPoint x: 645, endPoint y: 262, distance: 26.1
click at [630, 240] on div "Price" at bounding box center [659, 246] width 136 height 14
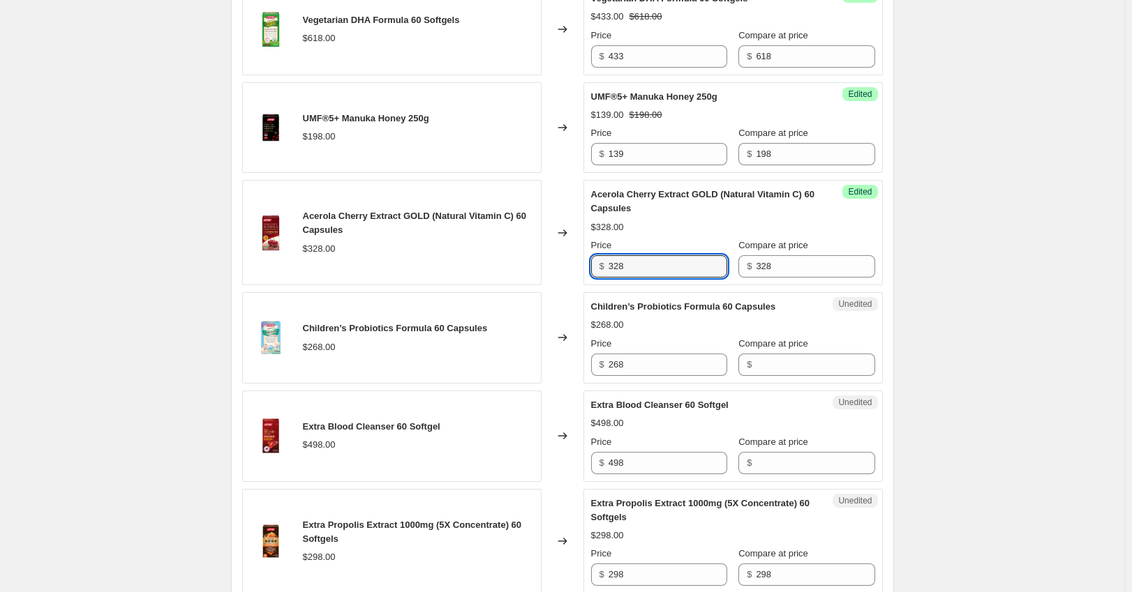
drag, startPoint x: 642, startPoint y: 263, endPoint x: 560, endPoint y: 271, distance: 82.8
click at [565, 271] on div "Acerola Cherry Extract GOLD (Natural Vitamin C) 60 Capsules $328.00 Changed to …" at bounding box center [562, 232] width 641 height 105
paste input "230"
type input "230"
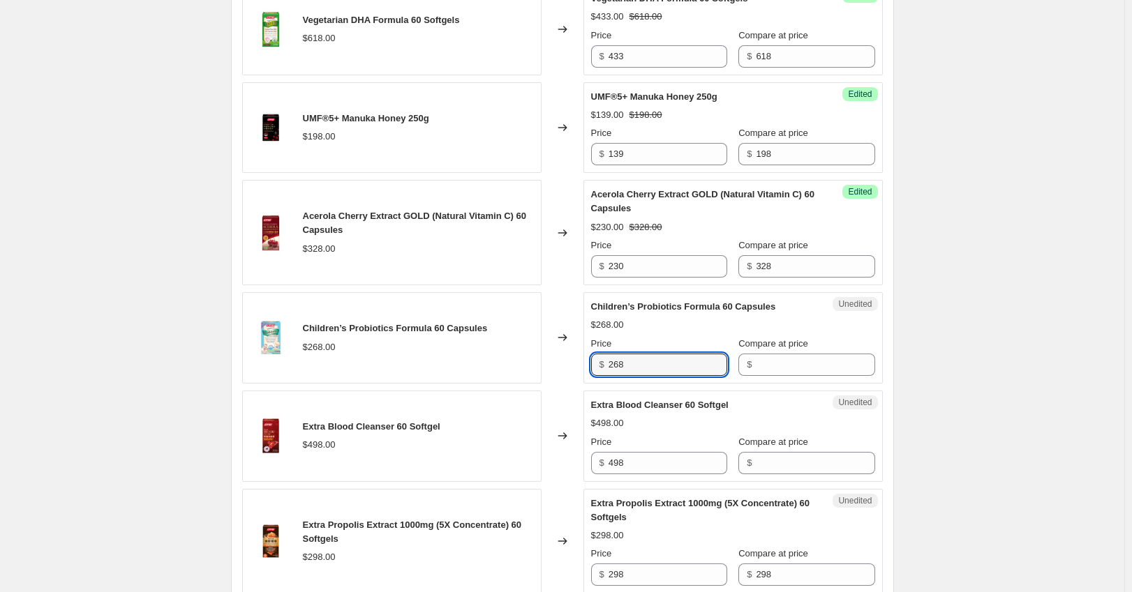
drag, startPoint x: 654, startPoint y: 360, endPoint x: 539, endPoint y: 367, distance: 115.3
click at [539, 367] on div "Children’s Probiotics Formula 60 Capsules $268.00 Changed to Unedited Children’…" at bounding box center [562, 337] width 641 height 91
click at [836, 363] on input "Compare at price" at bounding box center [815, 365] width 119 height 22
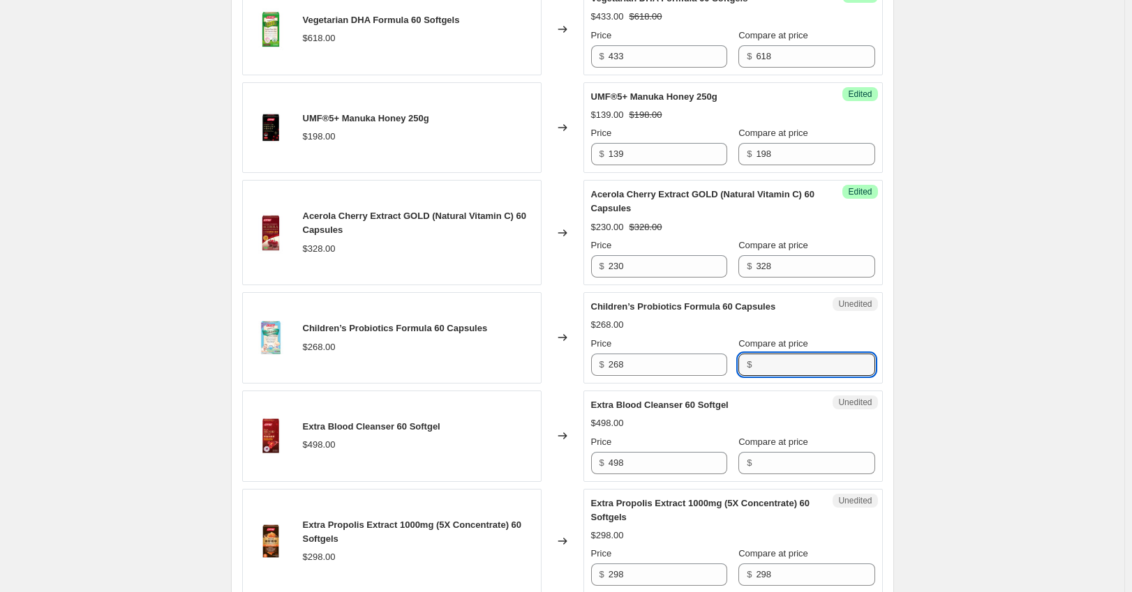
paste input "268"
type input "268"
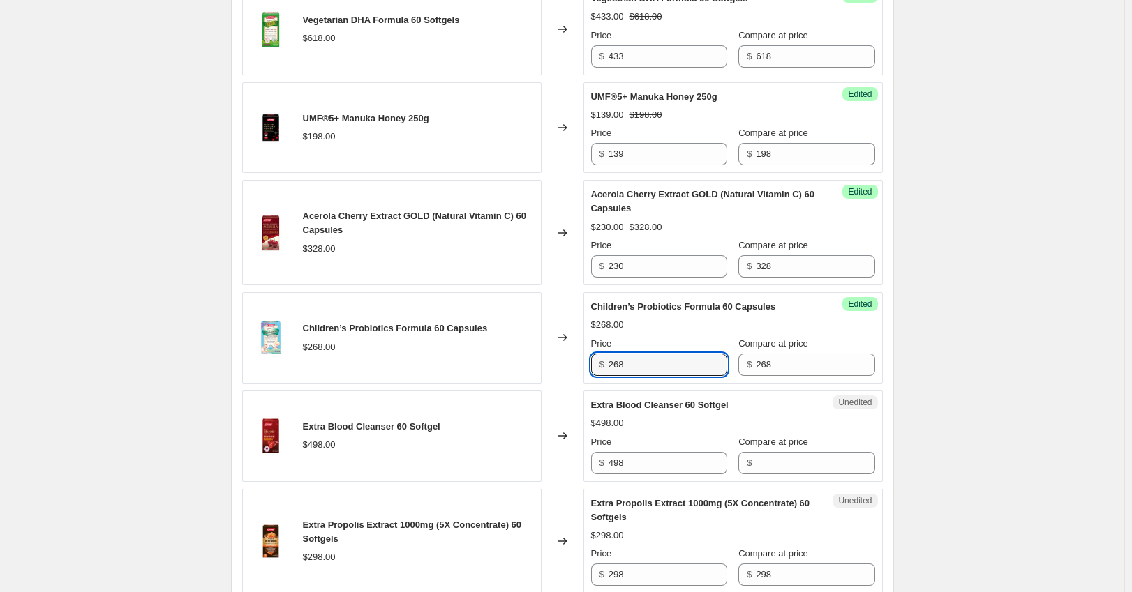
drag, startPoint x: 673, startPoint y: 366, endPoint x: 556, endPoint y: 361, distance: 116.6
click at [556, 361] on div "Children’s Probiotics Formula 60 Capsules $268.00 Changed to Success Edited Chi…" at bounding box center [562, 337] width 641 height 91
paste input "188"
click at [1091, 374] on div "Create new price [MEDICAL_DATA]. This page is ready Create new price [MEDICAL_D…" at bounding box center [562, 351] width 1124 height 2377
drag, startPoint x: 635, startPoint y: 375, endPoint x: 576, endPoint y: 376, distance: 59.3
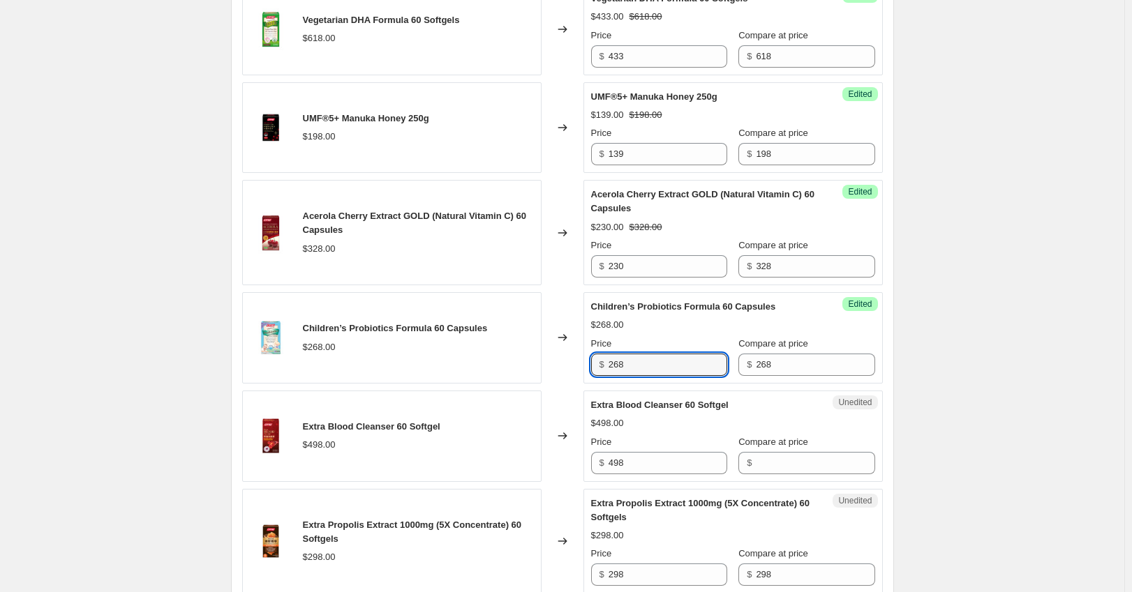
click at [576, 376] on div "Children’s Probiotics Formula 60 Capsules $268.00 Changed to Success Edited Chi…" at bounding box center [562, 337] width 641 height 91
paste input "188"
type input "188"
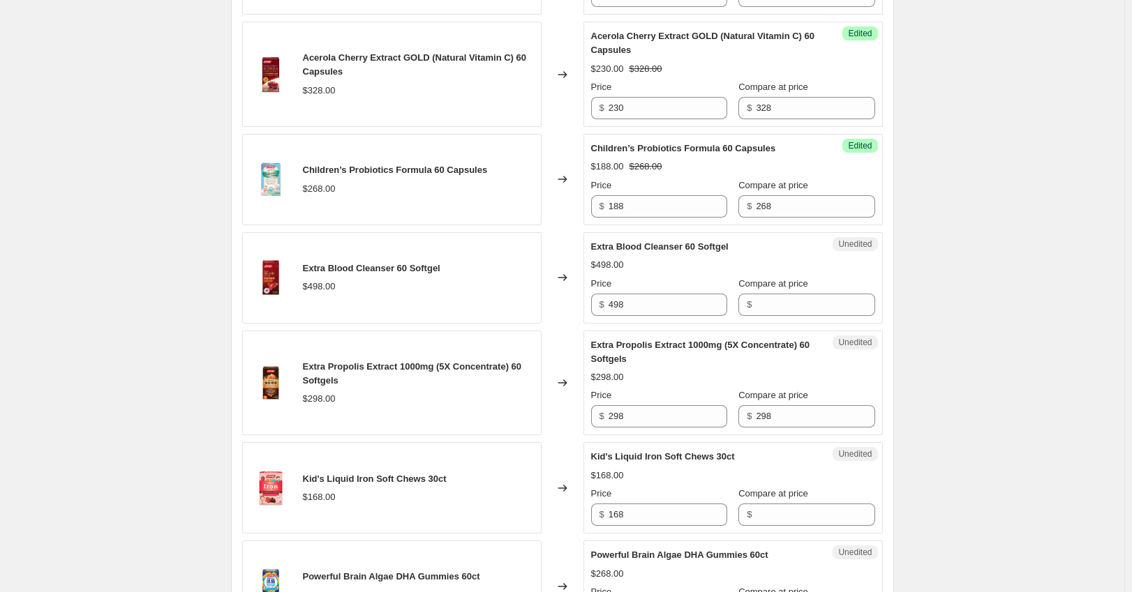
scroll to position [1024, 0]
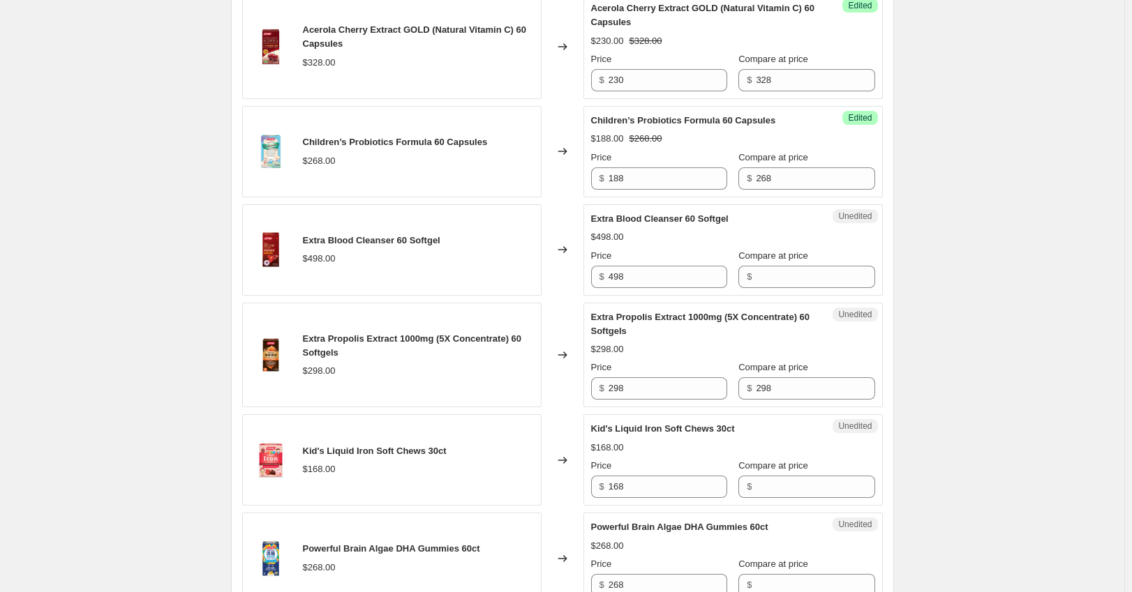
click at [618, 261] on div "Price" at bounding box center [659, 256] width 136 height 14
drag, startPoint x: 648, startPoint y: 271, endPoint x: 572, endPoint y: 278, distance: 75.7
click at [572, 278] on div "Extra Blood Cleanser 60 Softgel $498.00 Changed to Unedited Extra Blood Cleanse…" at bounding box center [562, 249] width 641 height 91
click at [778, 273] on input "Compare at price" at bounding box center [815, 277] width 119 height 22
paste input "498"
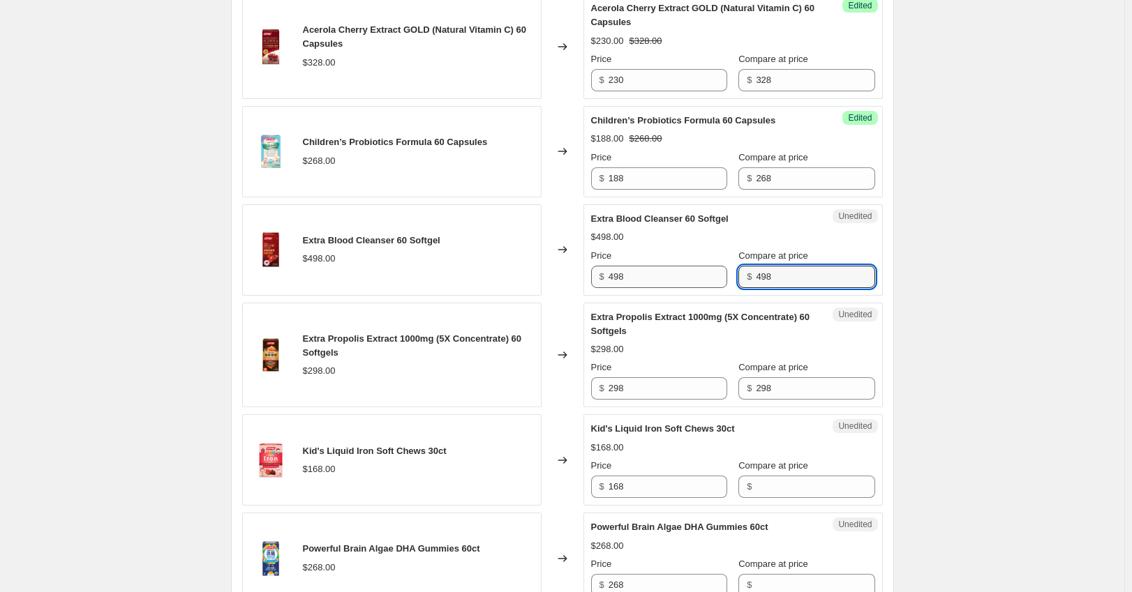
type input "498"
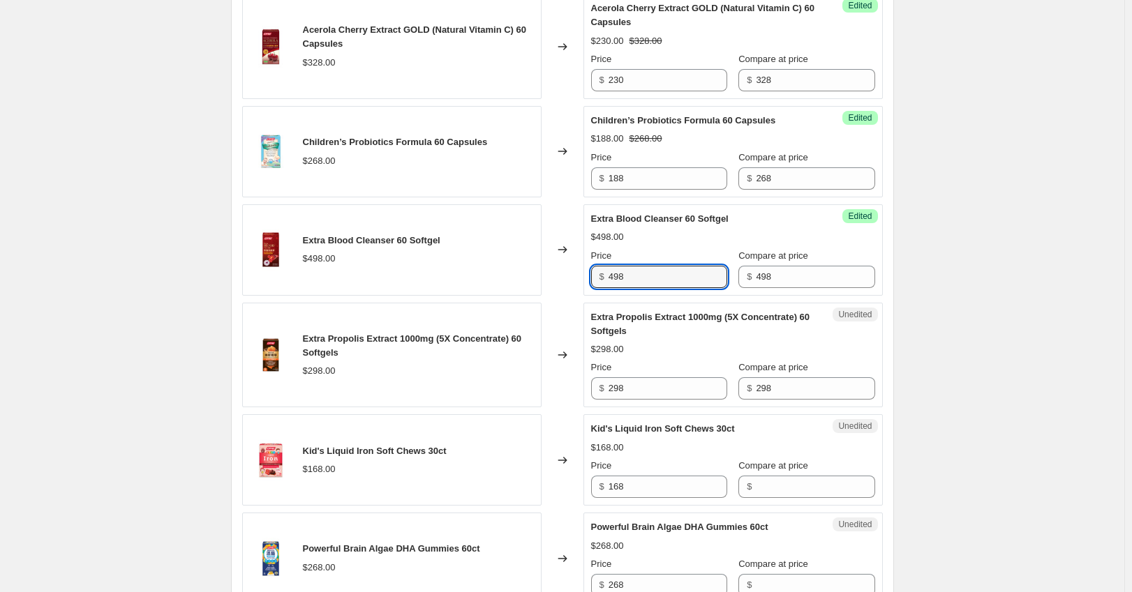
drag, startPoint x: 629, startPoint y: 281, endPoint x: 565, endPoint y: 281, distance: 63.5
click at [565, 281] on div "Extra Blood Cleanser 60 Softgel $498.00 Changed to Success Edited Extra Blood C…" at bounding box center [562, 249] width 641 height 91
type input "349"
click at [1113, 299] on div "Create new price [MEDICAL_DATA]. This page is ready Create new price [MEDICAL_D…" at bounding box center [562, 164] width 1124 height 2377
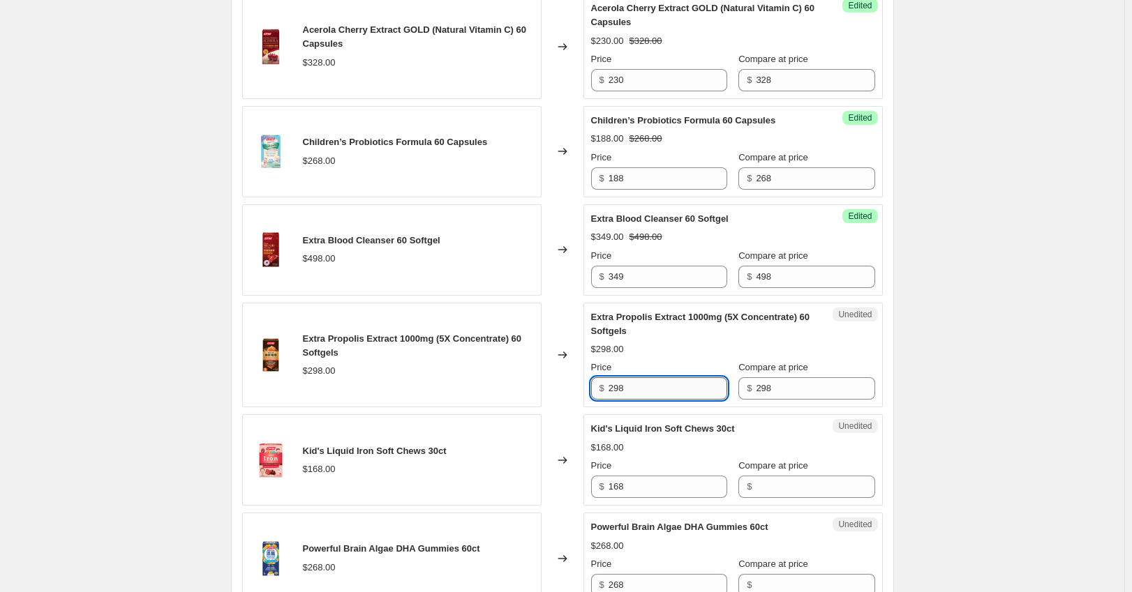
click at [687, 394] on input "298" at bounding box center [667, 388] width 119 height 22
click at [571, 391] on div "Extra Propolis Extract 1000mg (5X Concentrate) 60 Softgels $298.00 Changed to U…" at bounding box center [562, 355] width 641 height 105
paste input "09"
type input "209"
drag, startPoint x: 640, startPoint y: 495, endPoint x: 578, endPoint y: 492, distance: 62.2
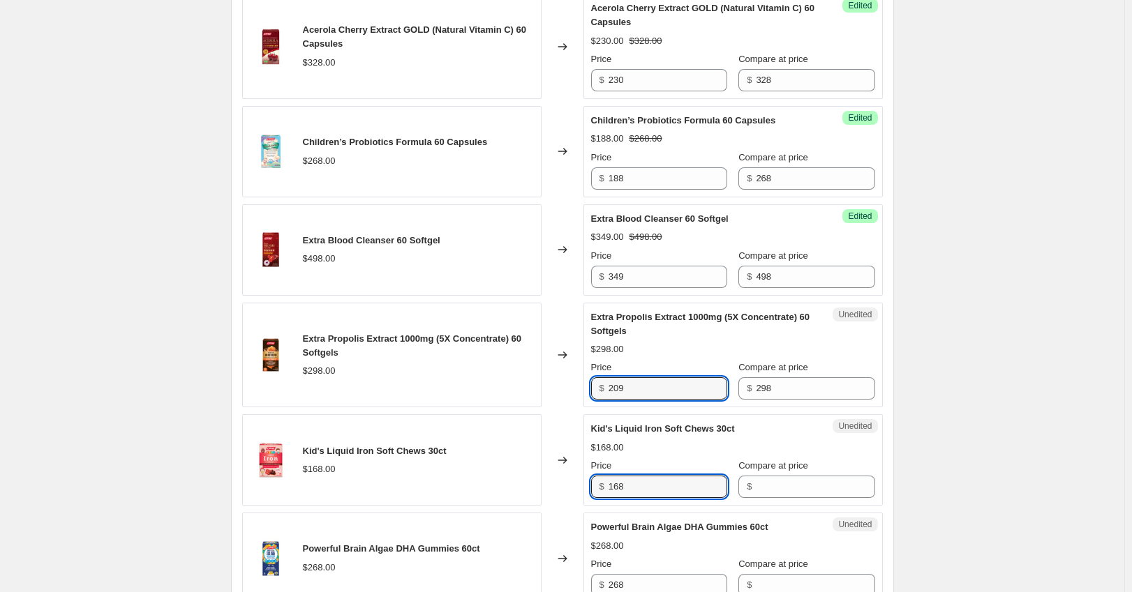
click at [580, 491] on div "Kid's Liquid Iron Soft Chews 30ct $168.00 Changed to Unedited Kid's Liquid Iron…" at bounding box center [562, 459] width 641 height 91
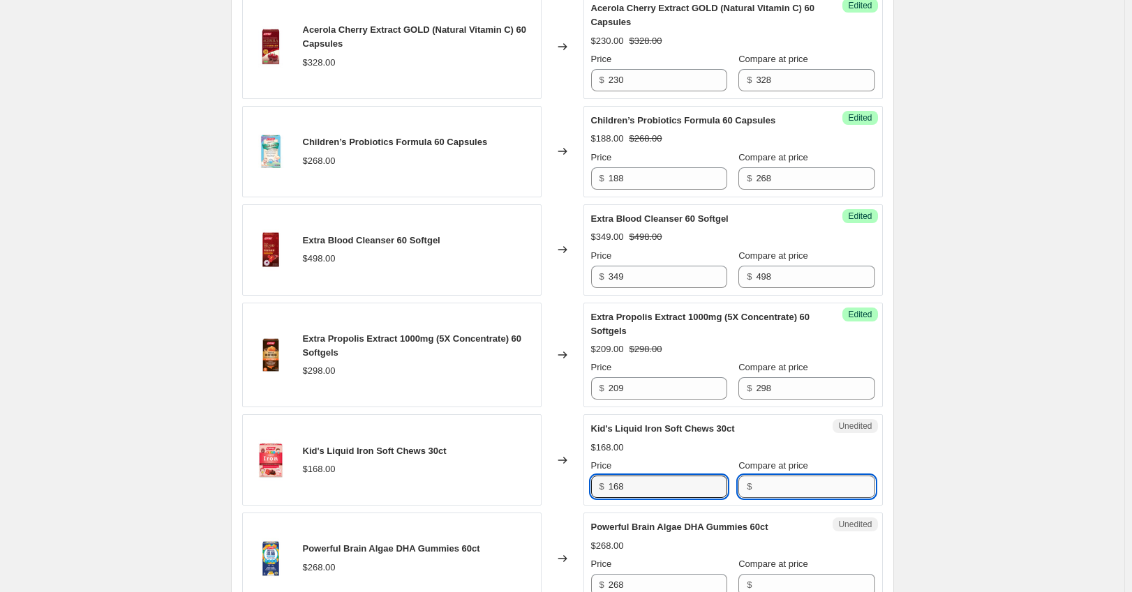
click at [765, 484] on input "Compare at price" at bounding box center [815, 487] width 119 height 22
paste input "168"
type input "168"
drag, startPoint x: 593, startPoint y: 488, endPoint x: 556, endPoint y: 488, distance: 37.0
click at [556, 488] on div "Kid's Liquid Iron Soft Chews 30ct $168.00 Changed to Success Edited Kid's Liqui…" at bounding box center [562, 459] width 641 height 91
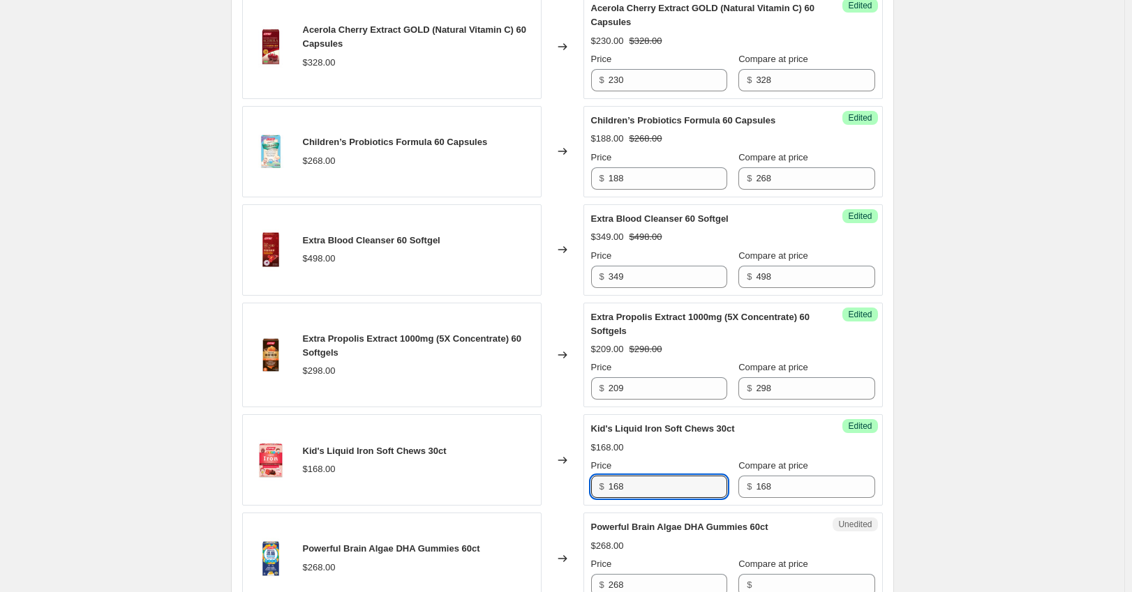
paste input "18"
type input "118"
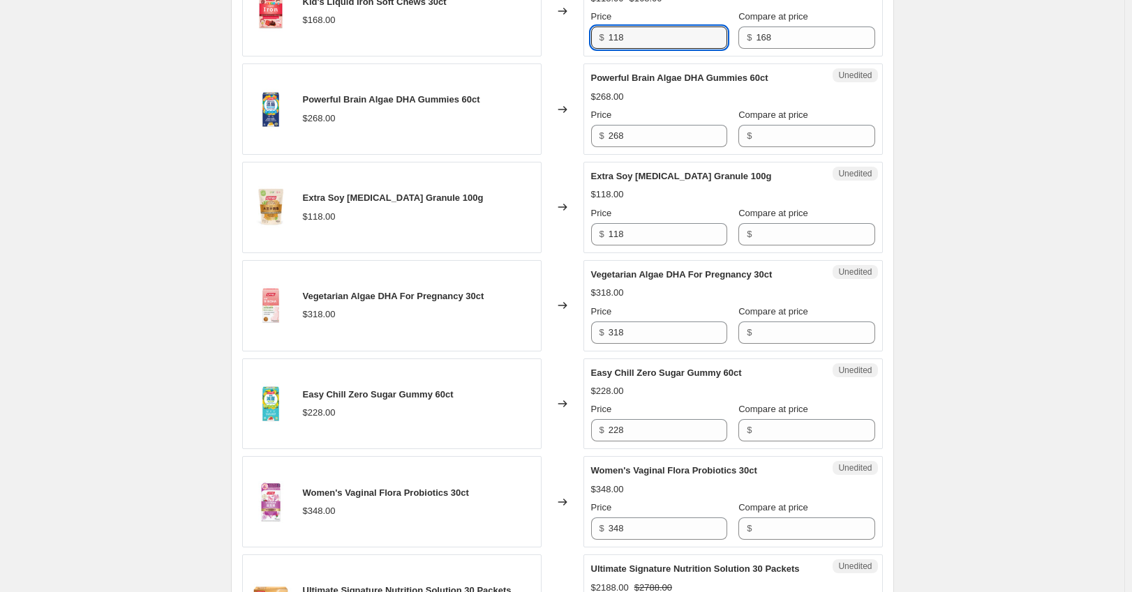
scroll to position [1488, 0]
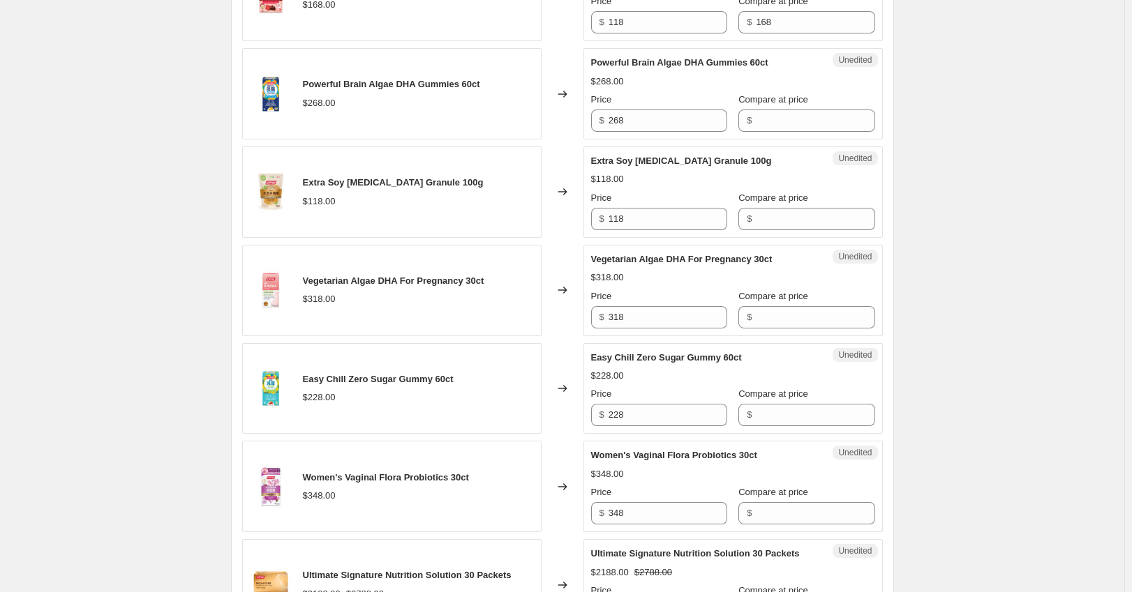
drag, startPoint x: 635, startPoint y: 108, endPoint x: 648, endPoint y: 126, distance: 22.5
click at [603, 117] on div "Price $ 268" at bounding box center [659, 112] width 136 height 39
drag, startPoint x: 648, startPoint y: 126, endPoint x: 583, endPoint y: 128, distance: 65.6
click at [583, 128] on div "Powerful Brain Algae DHA Gummies 60ct $268.00 Changed to Unedited Powerful Brai…" at bounding box center [562, 93] width 641 height 91
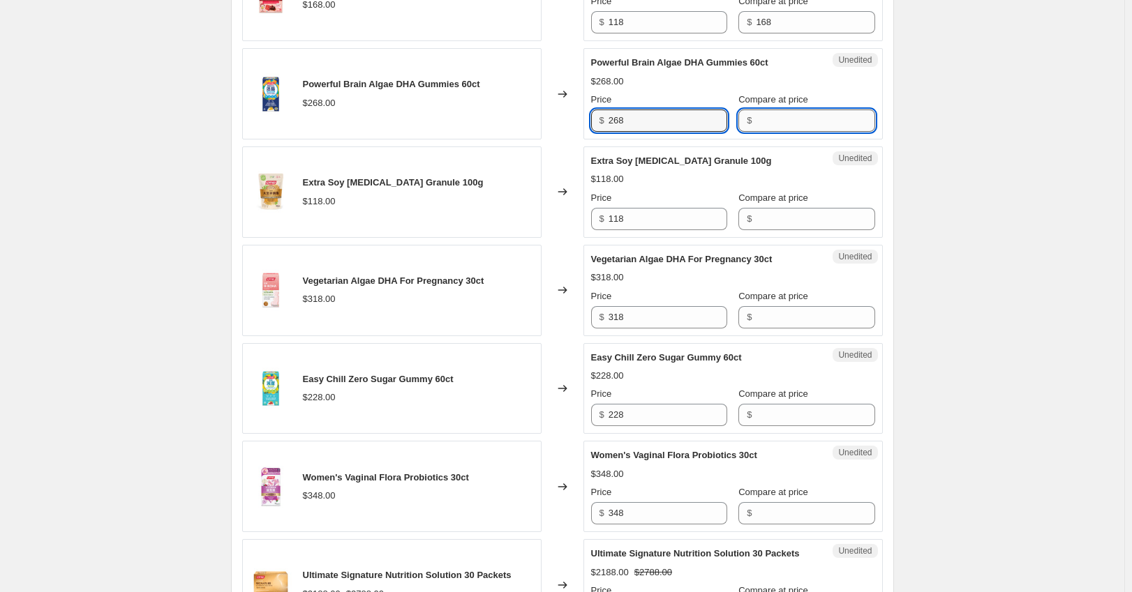
click at [756, 123] on input "Compare at price" at bounding box center [815, 121] width 119 height 22
paste input "268"
type input "268"
drag, startPoint x: 637, startPoint y: 125, endPoint x: 588, endPoint y: 122, distance: 49.6
click at [605, 122] on div "$ 268" at bounding box center [659, 121] width 136 height 22
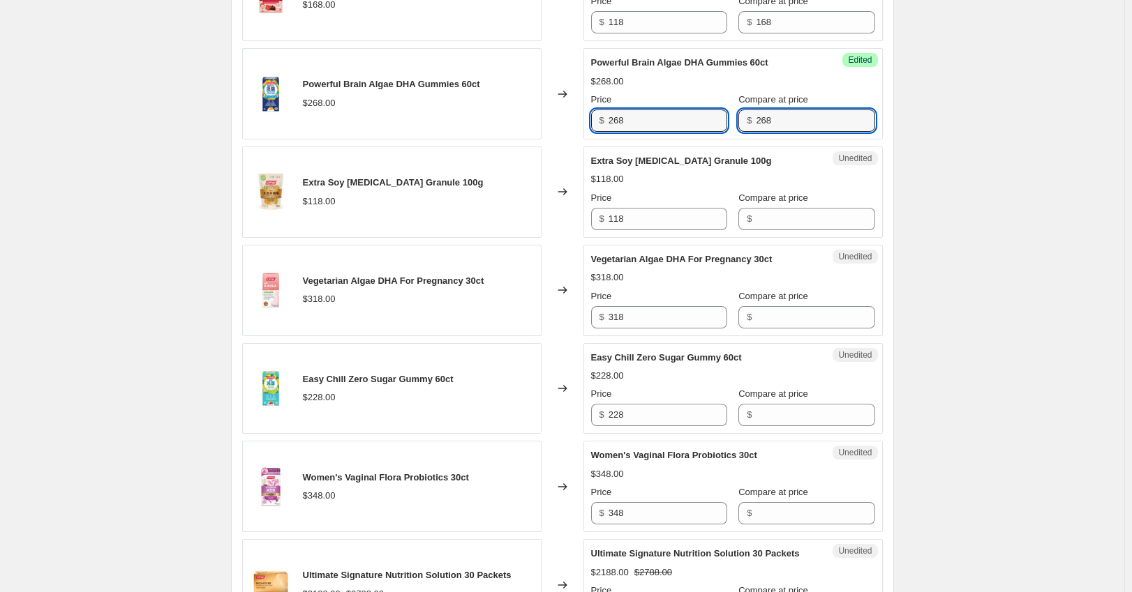
paste input "188"
type input "188"
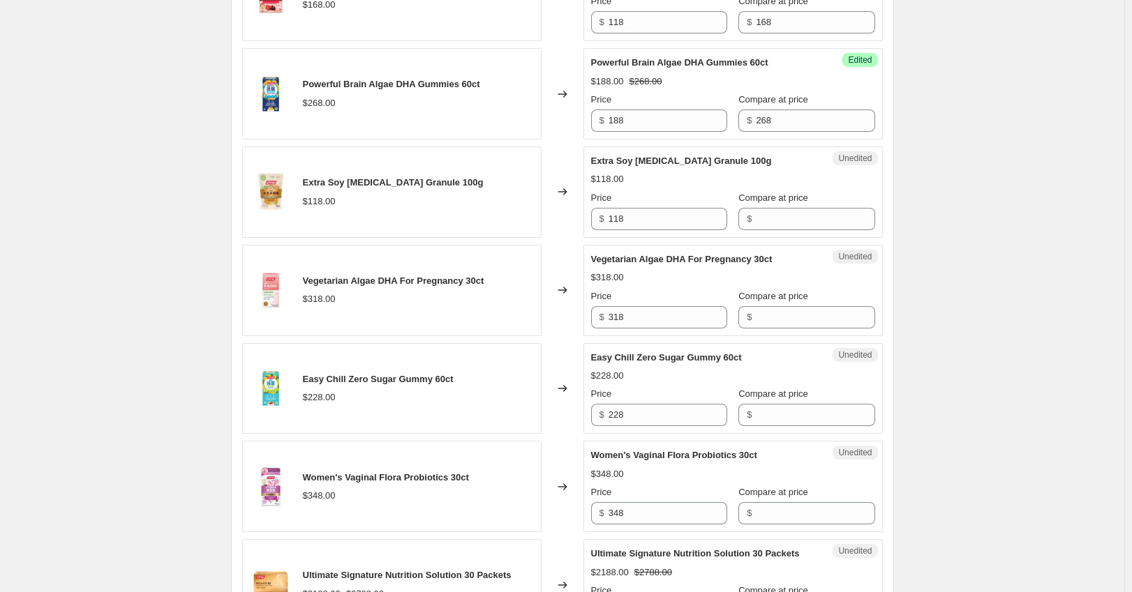
click at [770, 332] on div "Unedited Vegetarian Algae DHA For Pregnancy 30ct $318.00 Price $ 318 Compare at…" at bounding box center [732, 290] width 299 height 91
click at [651, 201] on div "Price" at bounding box center [659, 198] width 136 height 14
click at [572, 224] on div "Extra Soy [MEDICAL_DATA] Granule 100g $118.00 Changed to Unedited Extra Soy [ME…" at bounding box center [562, 192] width 641 height 91
click at [772, 216] on input "Compare at price" at bounding box center [815, 219] width 119 height 22
paste input "118"
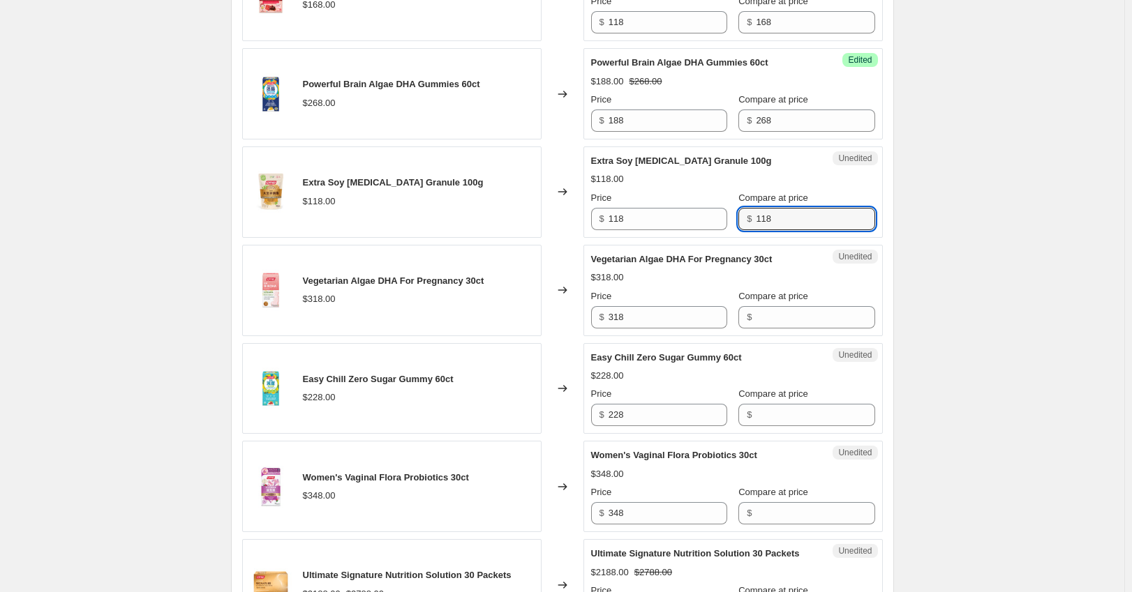
type input "118"
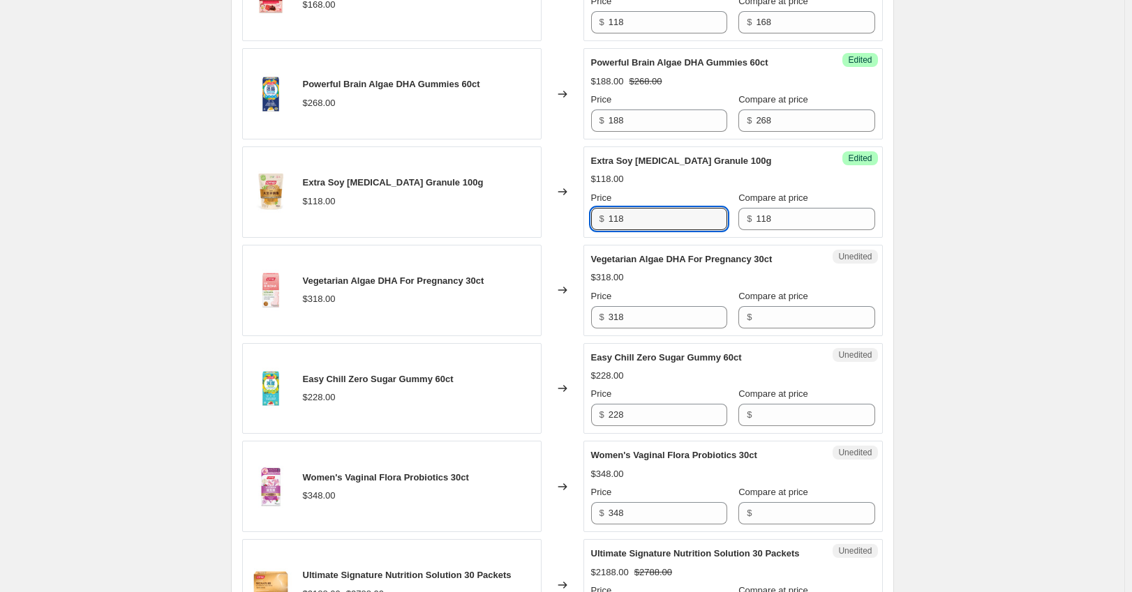
drag, startPoint x: 636, startPoint y: 214, endPoint x: 595, endPoint y: 216, distance: 41.2
click at [597, 216] on div "$ 118" at bounding box center [659, 219] width 136 height 22
paste input "83"
type input "83"
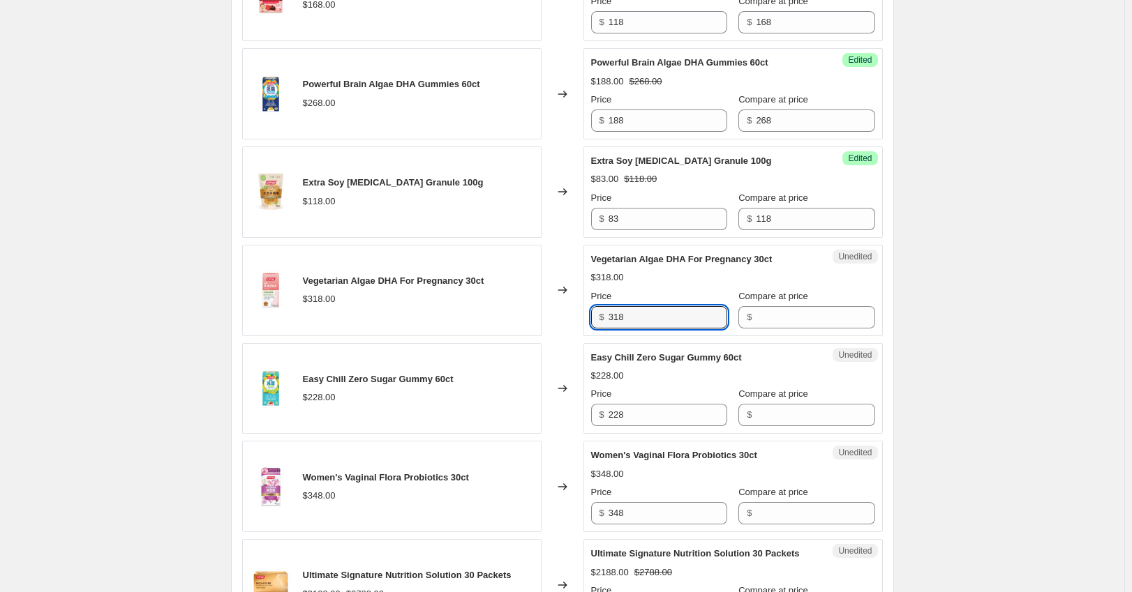
drag, startPoint x: 647, startPoint y: 319, endPoint x: 576, endPoint y: 317, distance: 71.2
click at [576, 317] on div "Vegetarian Algae DHA For Pregnancy 30ct $318.00 Changed to Unedited Vegetarian …" at bounding box center [562, 290] width 641 height 91
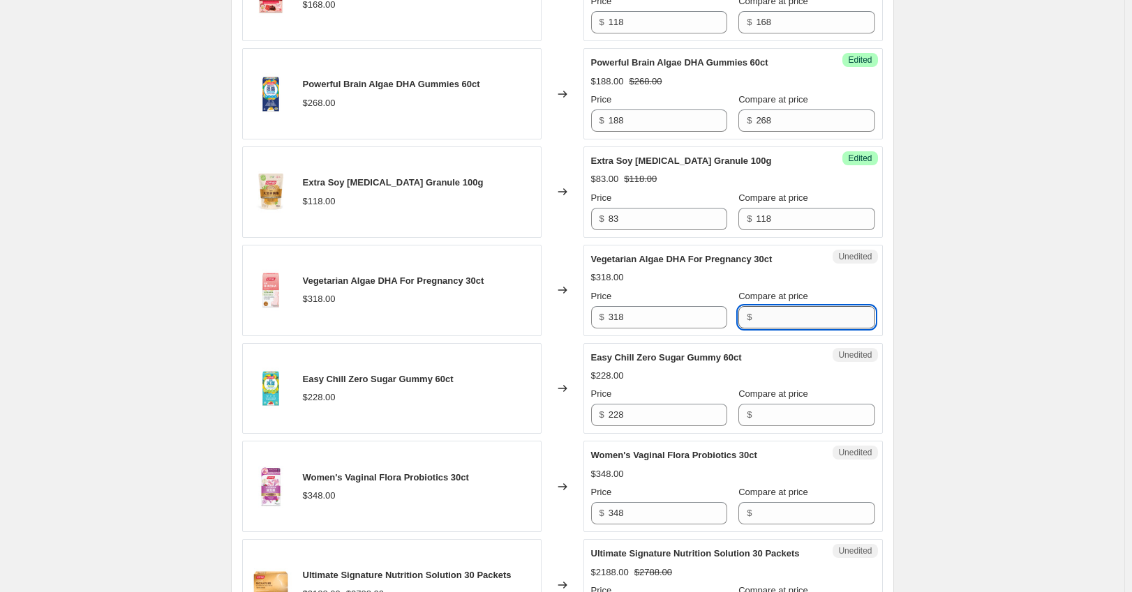
click at [788, 311] on input "Compare at price" at bounding box center [815, 317] width 119 height 22
paste input "318"
type input "318"
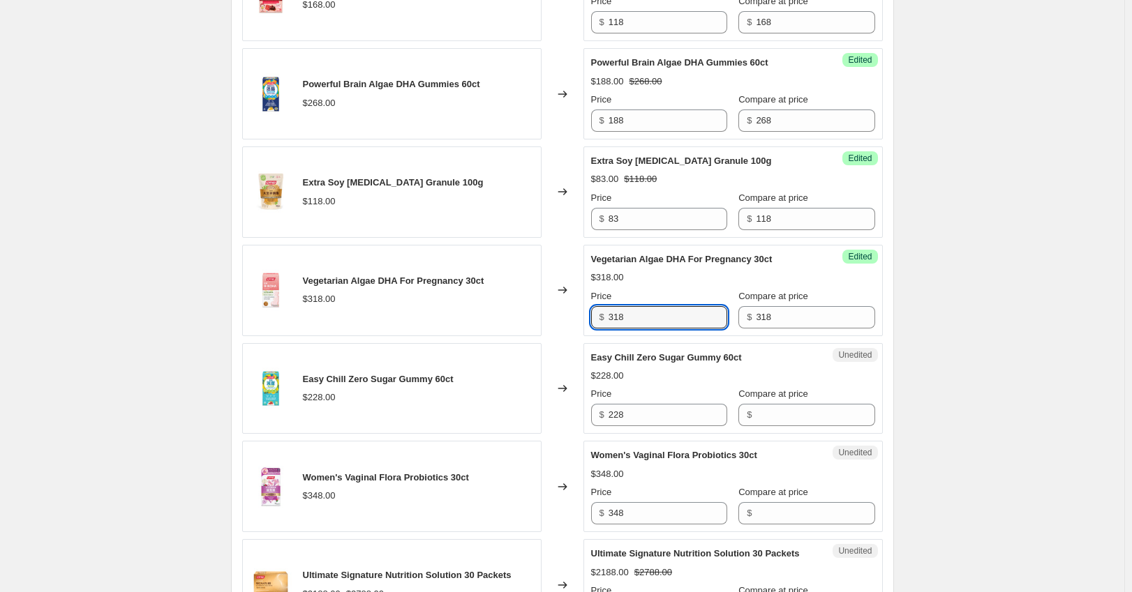
drag, startPoint x: 666, startPoint y: 315, endPoint x: 449, endPoint y: 309, distance: 216.4
click at [449, 313] on div "Vegetarian Algae DHA For Pregnancy 30ct $318.00 Changed to Success Edited Veget…" at bounding box center [562, 290] width 641 height 91
paste input "223"
type input "223"
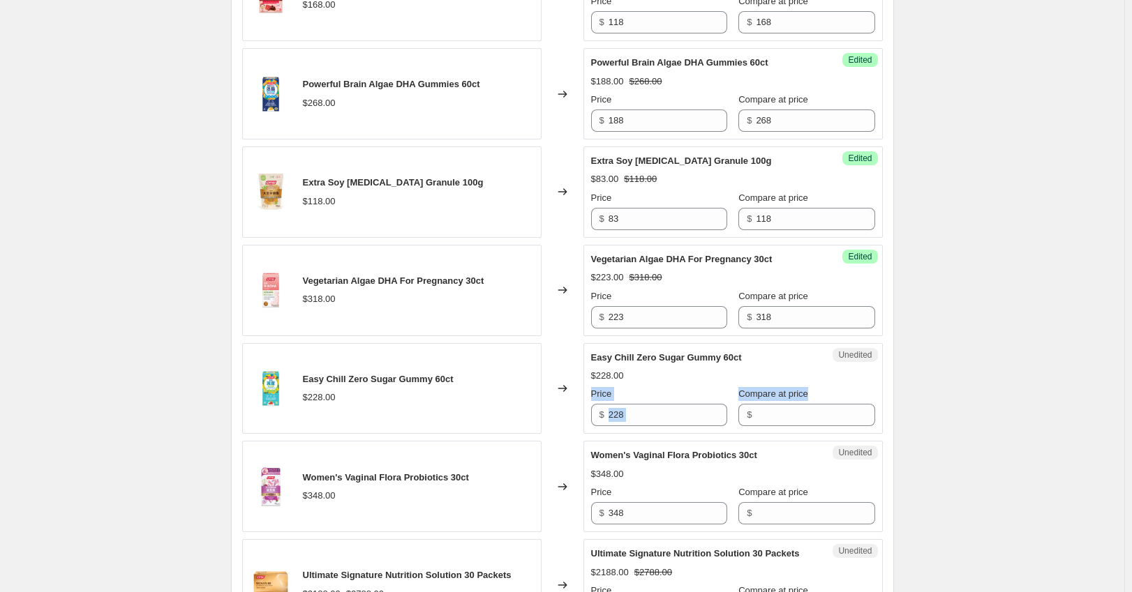
drag, startPoint x: 1015, startPoint y: 383, endPoint x: 1024, endPoint y: 396, distance: 16.1
drag, startPoint x: 653, startPoint y: 423, endPoint x: 557, endPoint y: 417, distance: 95.8
click at [557, 417] on div "Easy Chill Zero Sugar Gummy 60ct $228.00 Changed to Unedited Easy Chill Zero Su…" at bounding box center [562, 388] width 641 height 91
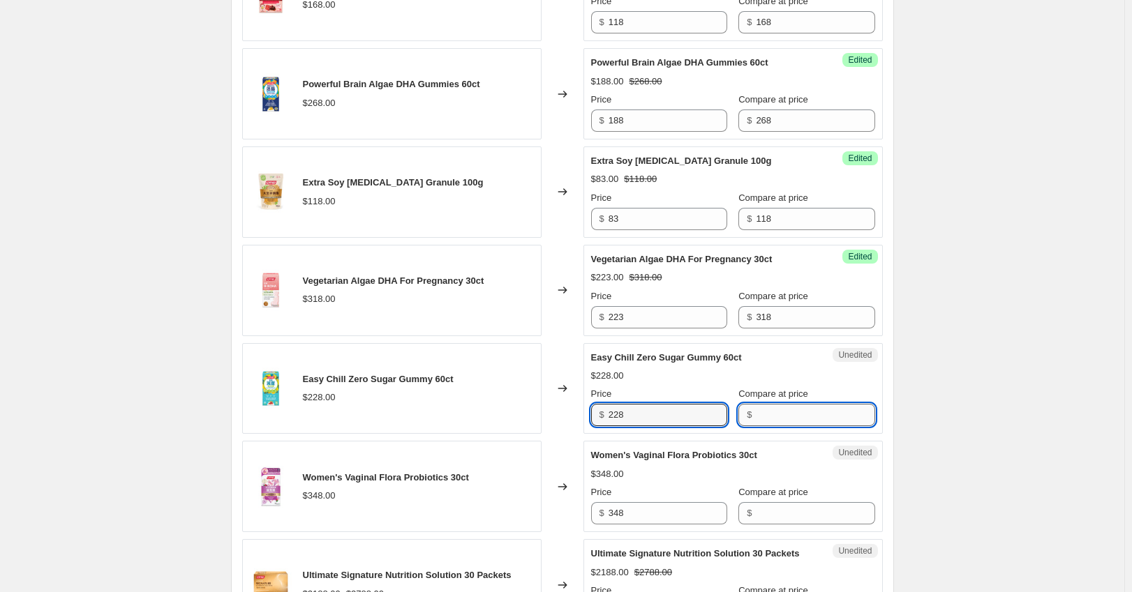
click at [756, 412] on input "Compare at price" at bounding box center [815, 415] width 119 height 22
paste input "228"
type input "228"
drag, startPoint x: 551, startPoint y: 416, endPoint x: 478, endPoint y: 416, distance: 73.3
click at [478, 416] on div "Easy Chill Zero Sugar Gummy 60ct $228.00 Changed to Success Edited Easy Chill Z…" at bounding box center [562, 388] width 641 height 91
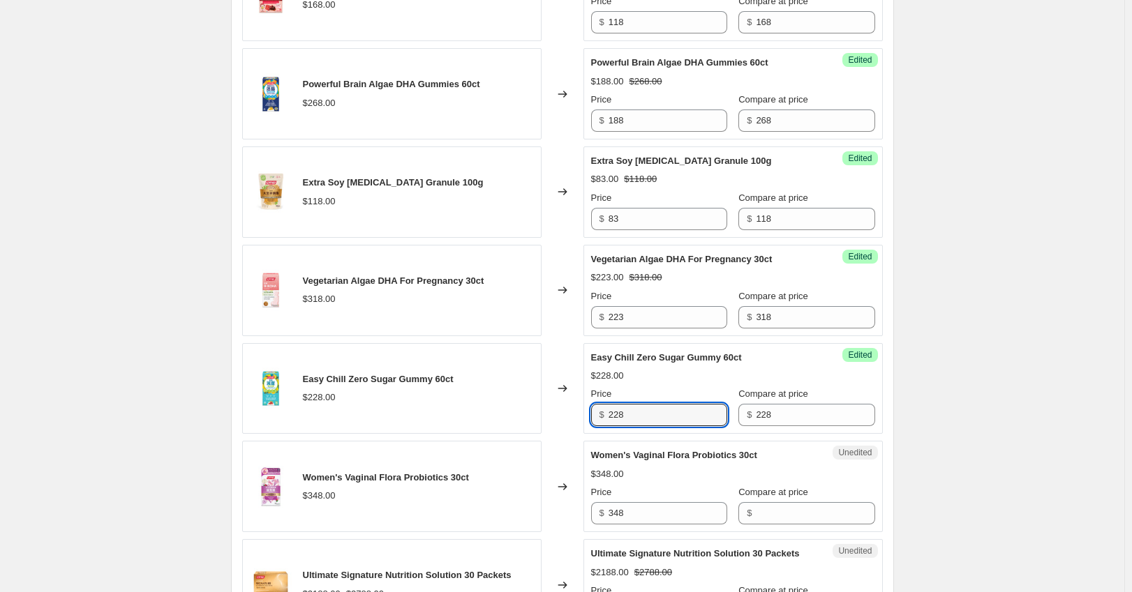
paste input "160"
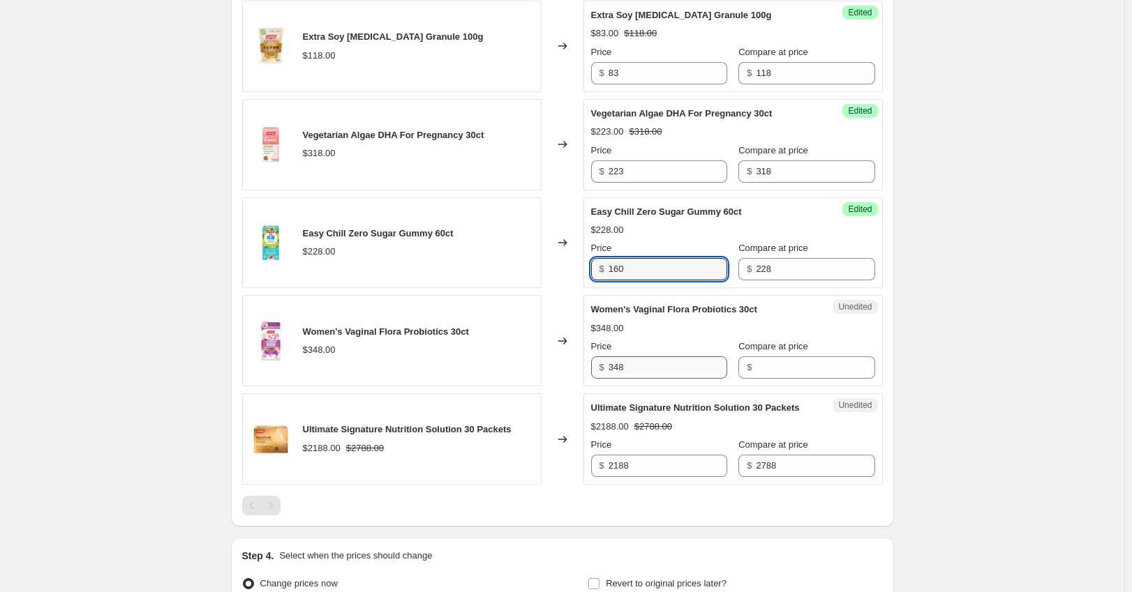
scroll to position [1675, 0]
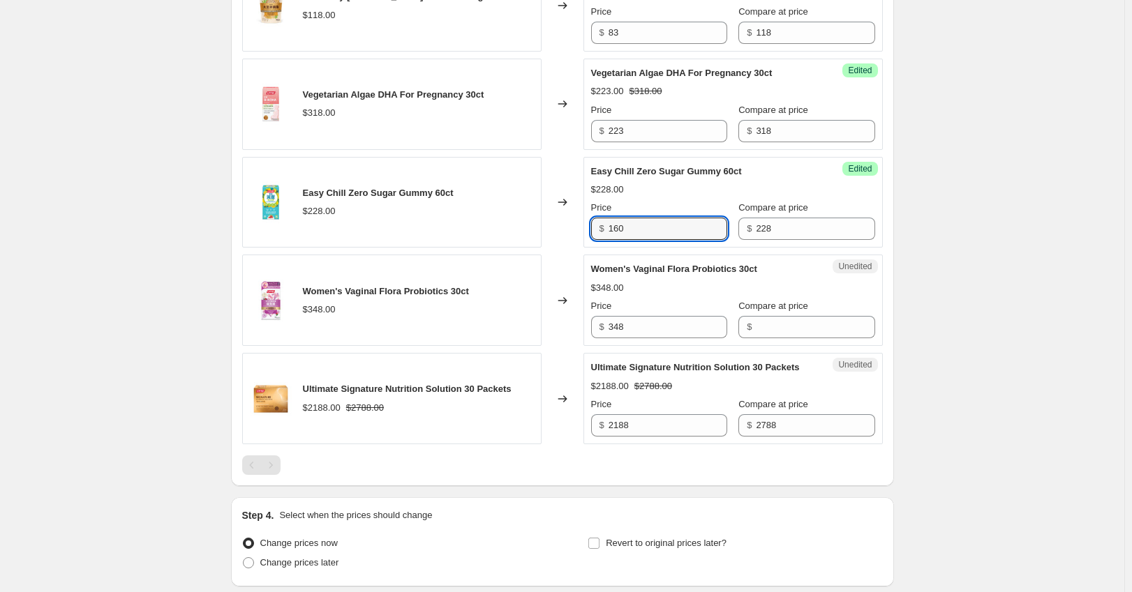
type input "160"
click at [687, 362] on span "Ultimate Signature Nutrition Solution 30 Packets" at bounding box center [695, 367] width 209 height 10
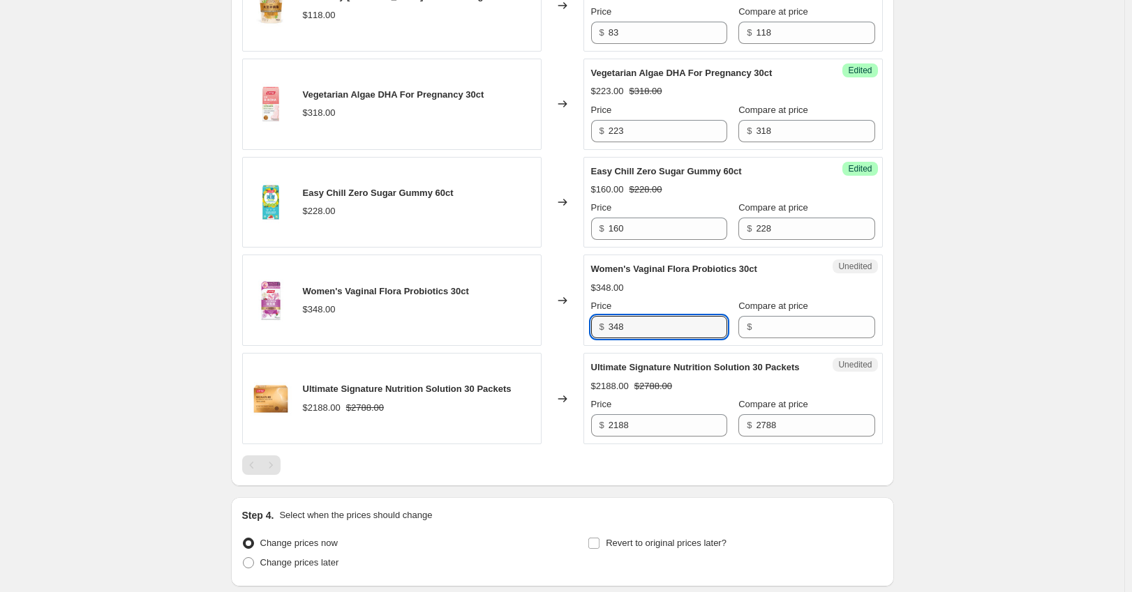
click at [590, 329] on div "Unedited Women's Vaginal Flora Probiotics 30ct $348.00 Price $ 348 Compare at p…" at bounding box center [732, 300] width 299 height 91
click at [776, 331] on input "Compare at price" at bounding box center [815, 327] width 119 height 22
paste input "348"
type input "348"
click at [646, 327] on input "348" at bounding box center [667, 327] width 119 height 22
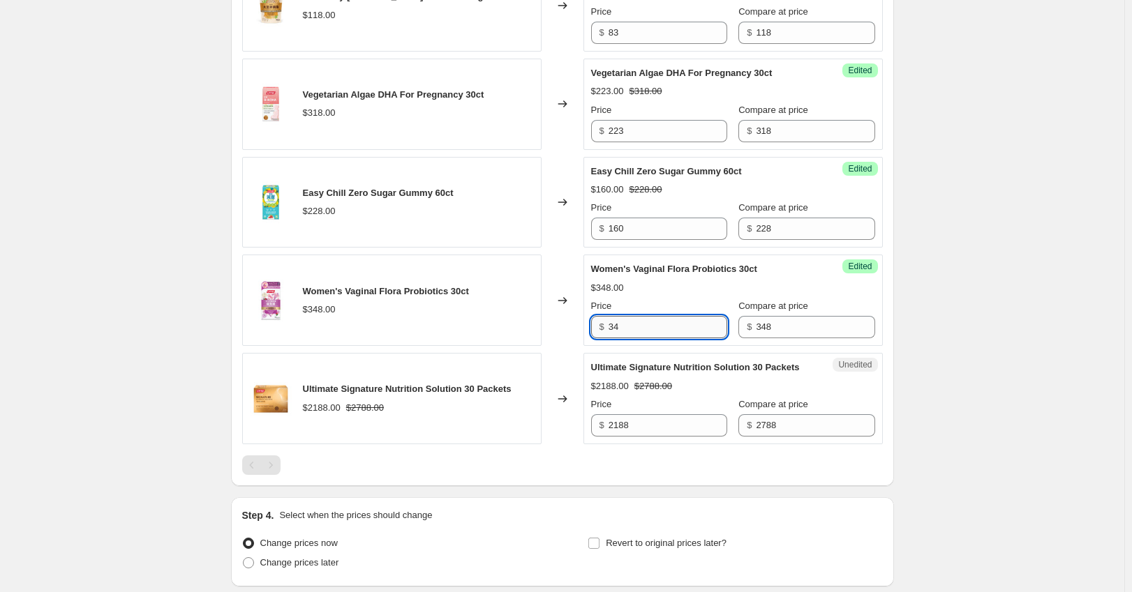
type input "3"
type input "244"
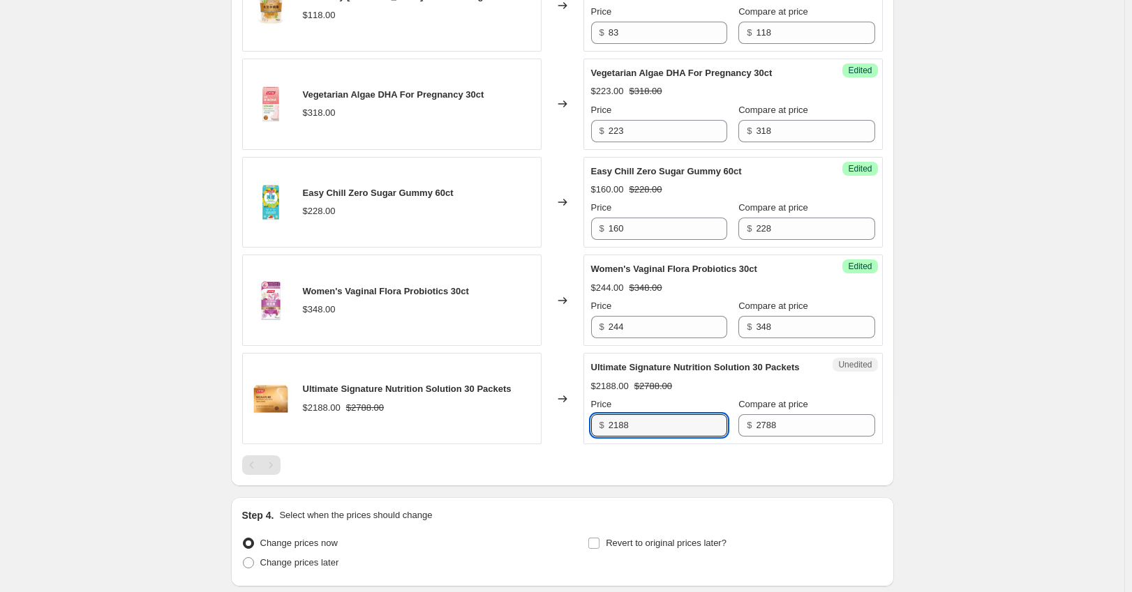
drag, startPoint x: 641, startPoint y: 435, endPoint x: 530, endPoint y: 435, distance: 111.6
click at [530, 435] on div "Ultimate Signature Nutrition Solution 30 Packets $2188.00 $2788.00 Changed to U…" at bounding box center [562, 398] width 641 height 91
paste input "1,532"
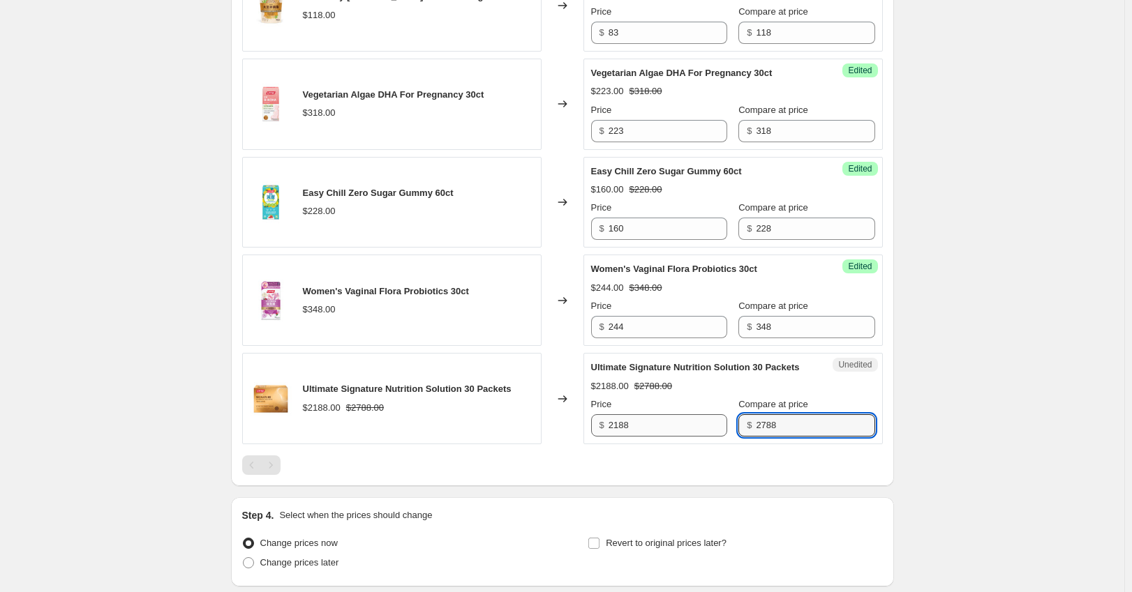
drag, startPoint x: 802, startPoint y: 442, endPoint x: 667, endPoint y: 445, distance: 135.4
click at [667, 437] on div "Price $ 2188 Compare at price $ 2788" at bounding box center [733, 417] width 284 height 39
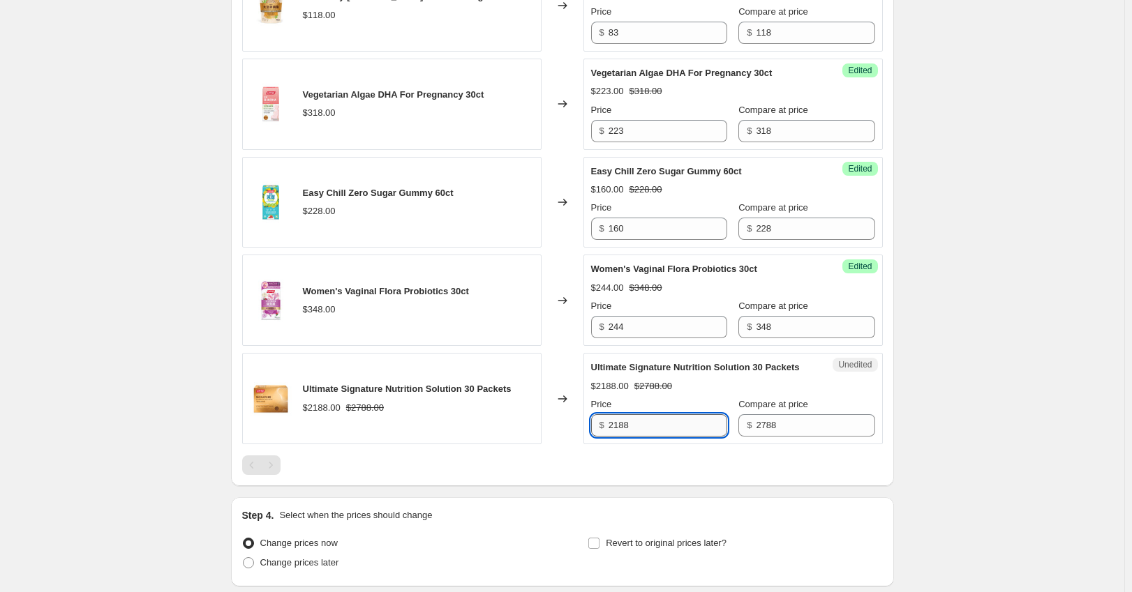
click at [648, 437] on input "2188" at bounding box center [667, 425] width 119 height 22
type input "2"
type input "1532"
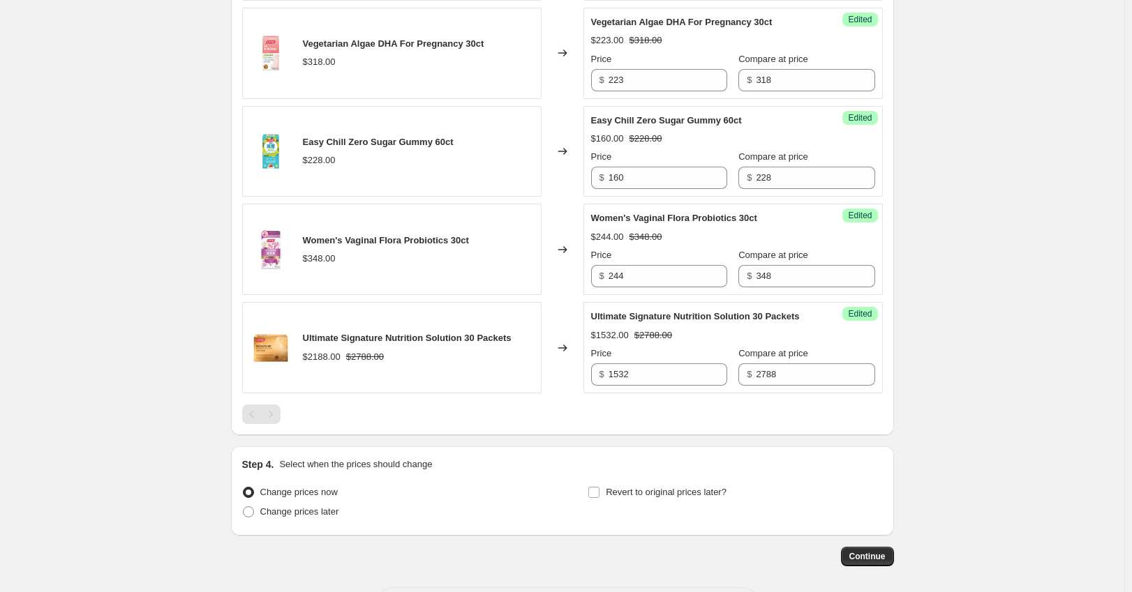
scroll to position [1799, 0]
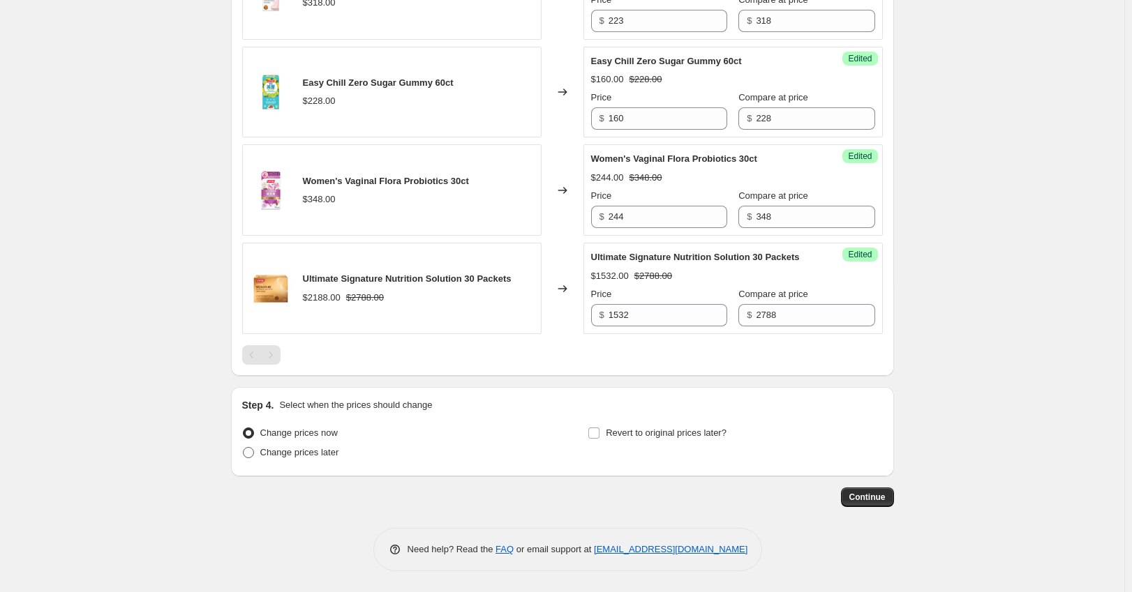
click at [315, 456] on span "Change prices later" at bounding box center [299, 452] width 79 height 10
click at [244, 448] on input "Change prices later" at bounding box center [243, 447] width 1 height 1
radio input "true"
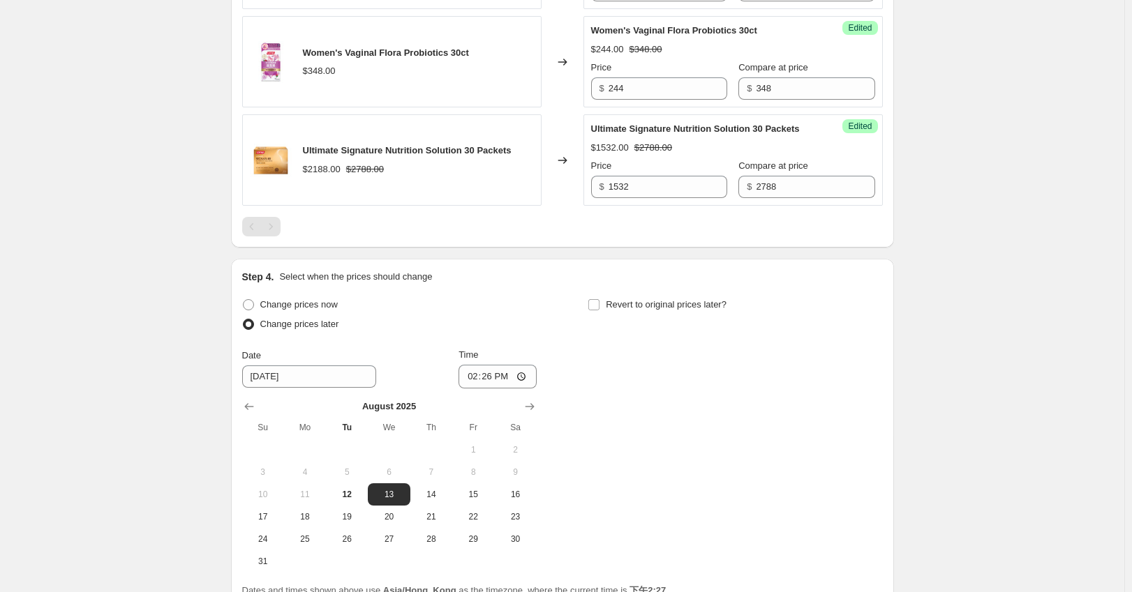
scroll to position [1985, 0]
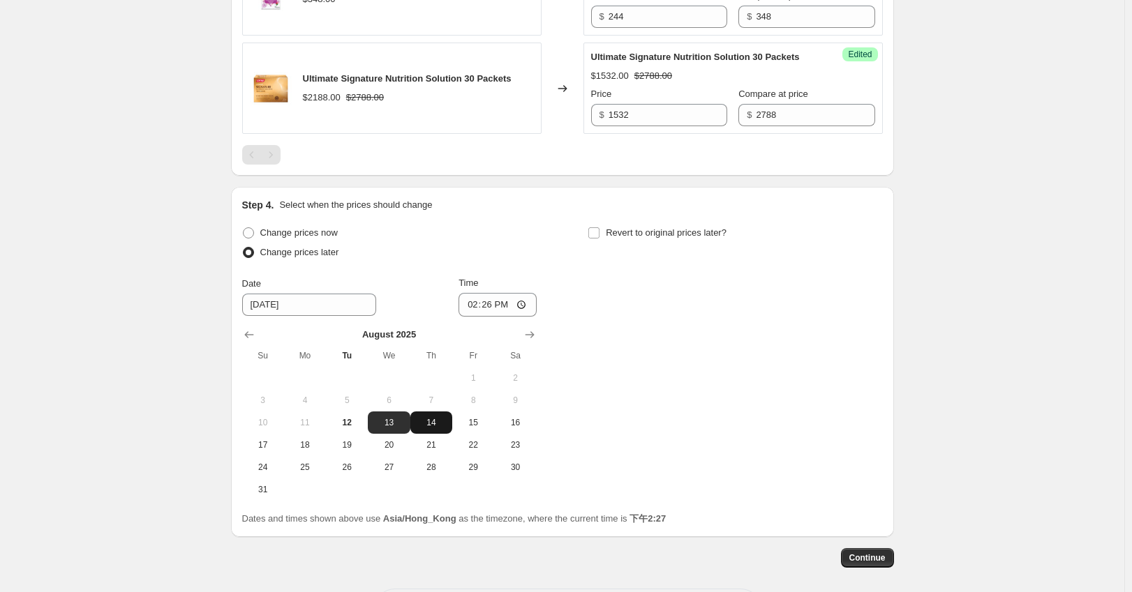
drag, startPoint x: 435, startPoint y: 437, endPoint x: 463, endPoint y: 405, distance: 42.1
click at [435, 428] on span "14" at bounding box center [431, 422] width 31 height 11
type input "[DATE]"
click at [495, 315] on input "14:26" at bounding box center [497, 305] width 78 height 24
type input "00:00"
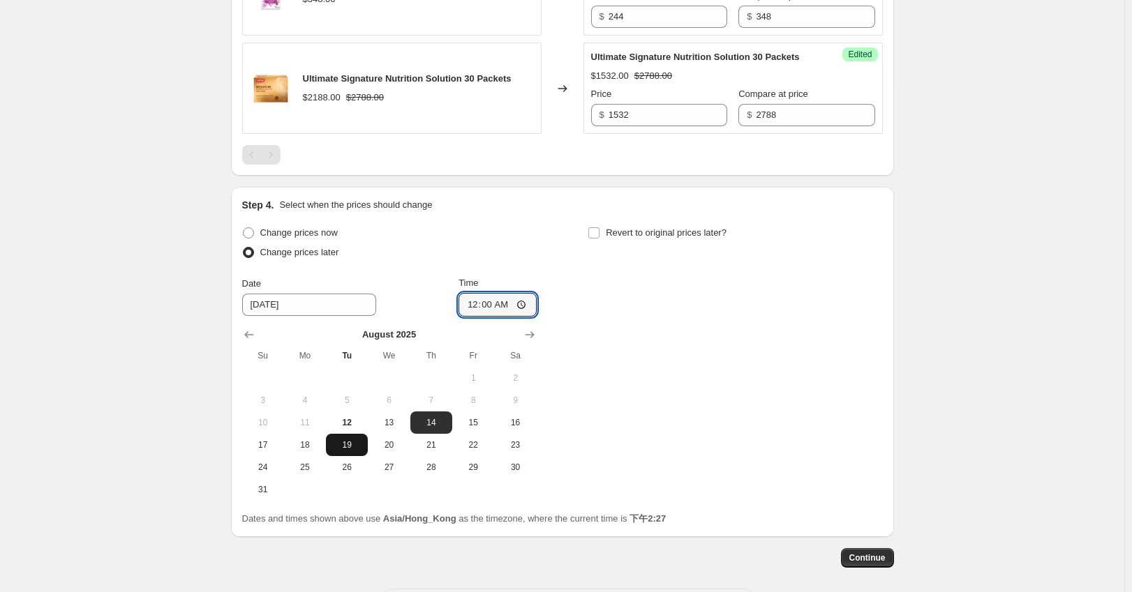
click at [345, 451] on span "19" at bounding box center [346, 445] width 31 height 11
click at [721, 376] on div "Change prices now Change prices later Date [DATE] Time 00:00 [DATE] Su Mo Tu We…" at bounding box center [562, 362] width 641 height 278
click at [435, 428] on span "14" at bounding box center [431, 422] width 31 height 11
type input "[DATE]"
click at [631, 238] on span "Revert to original prices later?" at bounding box center [666, 232] width 121 height 10
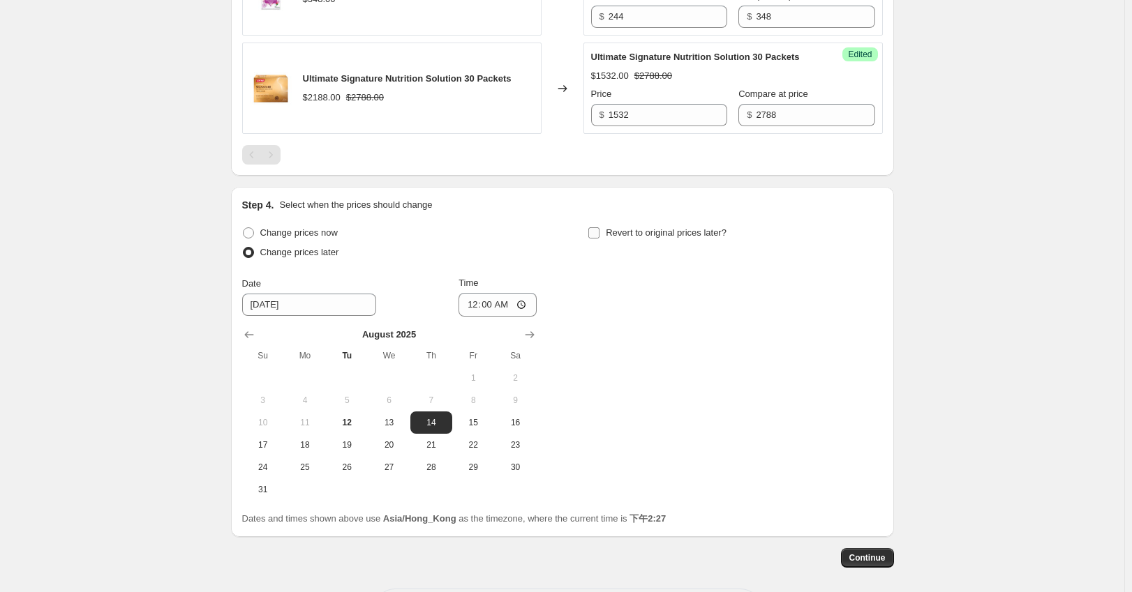
click at [599, 239] on input "Revert to original prices later?" at bounding box center [593, 232] width 11 height 11
checkbox input "true"
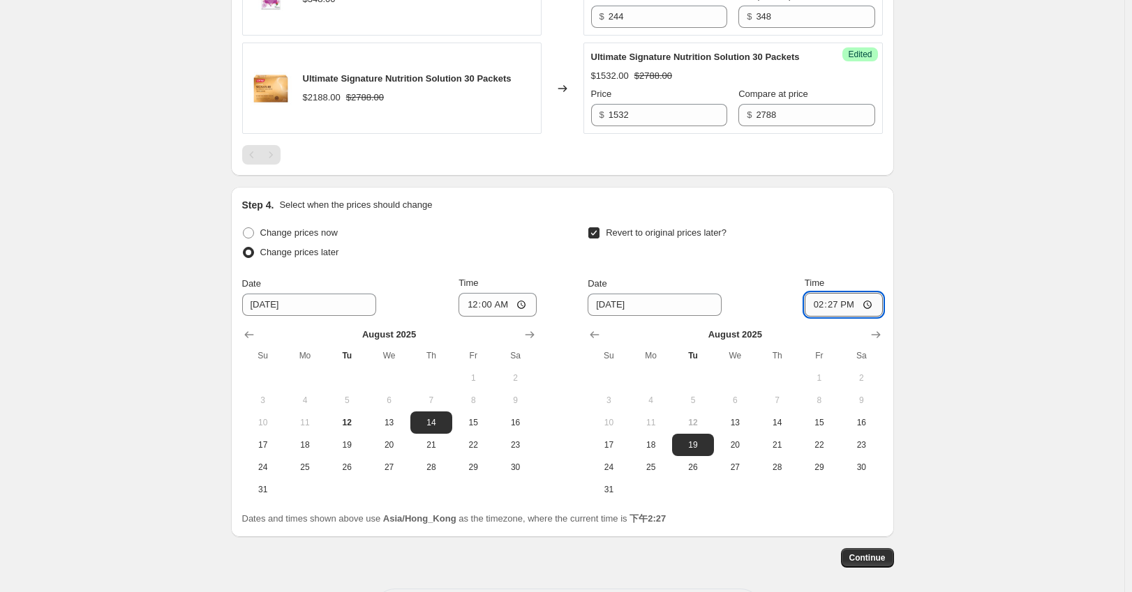
click at [848, 315] on input "14:27" at bounding box center [844, 305] width 78 height 24
click at [841, 317] on input "14:27" at bounding box center [844, 305] width 78 height 24
type input "00:00"
click at [841, 568] on div "Continue" at bounding box center [562, 558] width 663 height 20
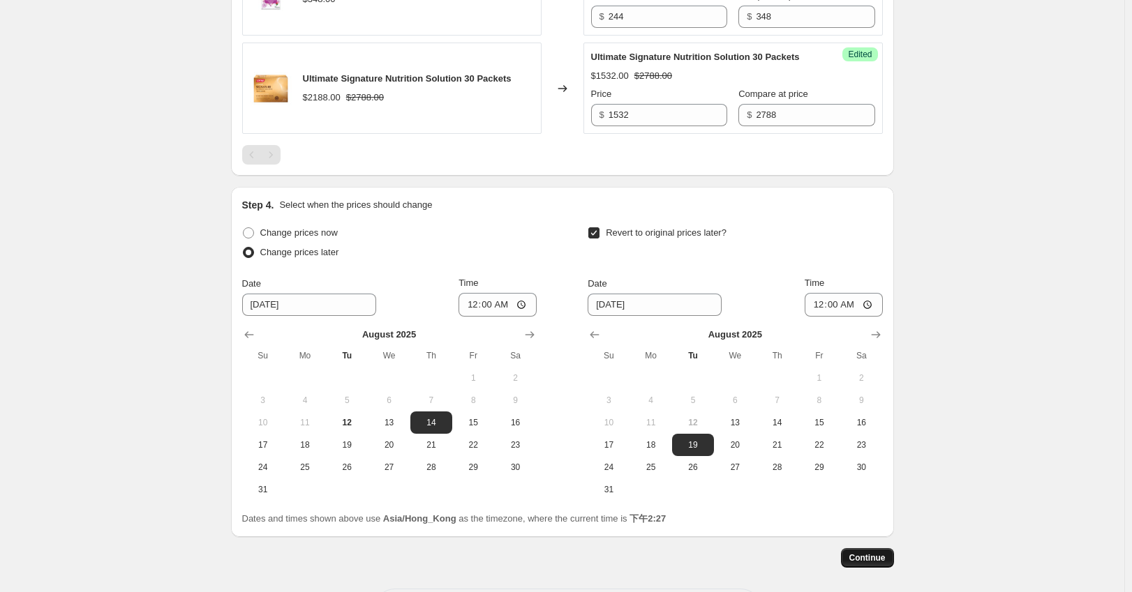
click at [855, 564] on span "Continue" at bounding box center [867, 558] width 36 height 11
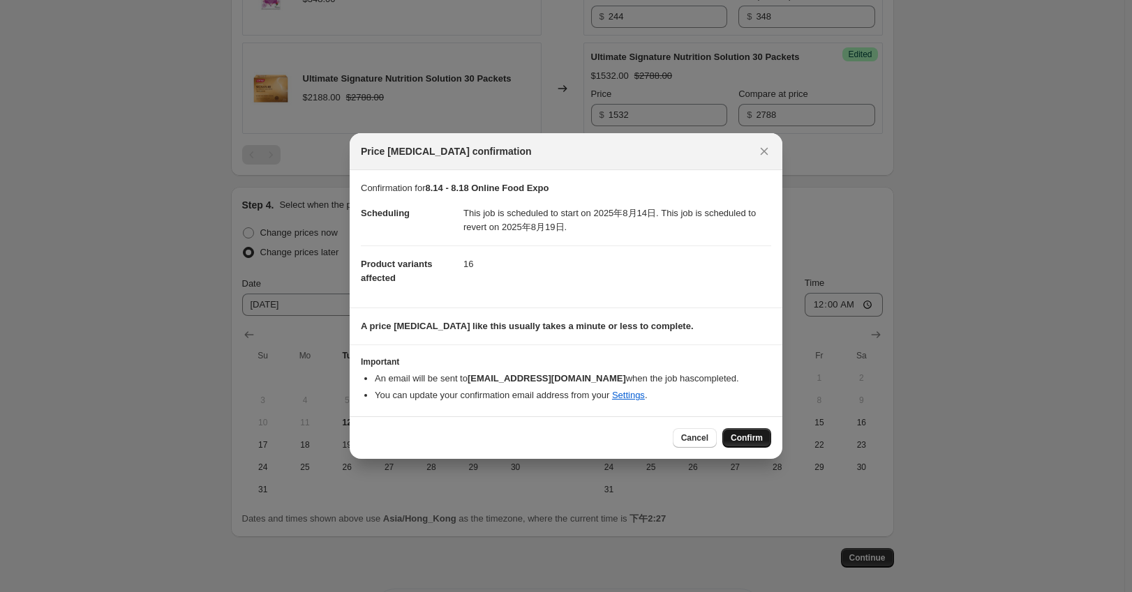
click at [744, 431] on button "Confirm" at bounding box center [746, 438] width 49 height 20
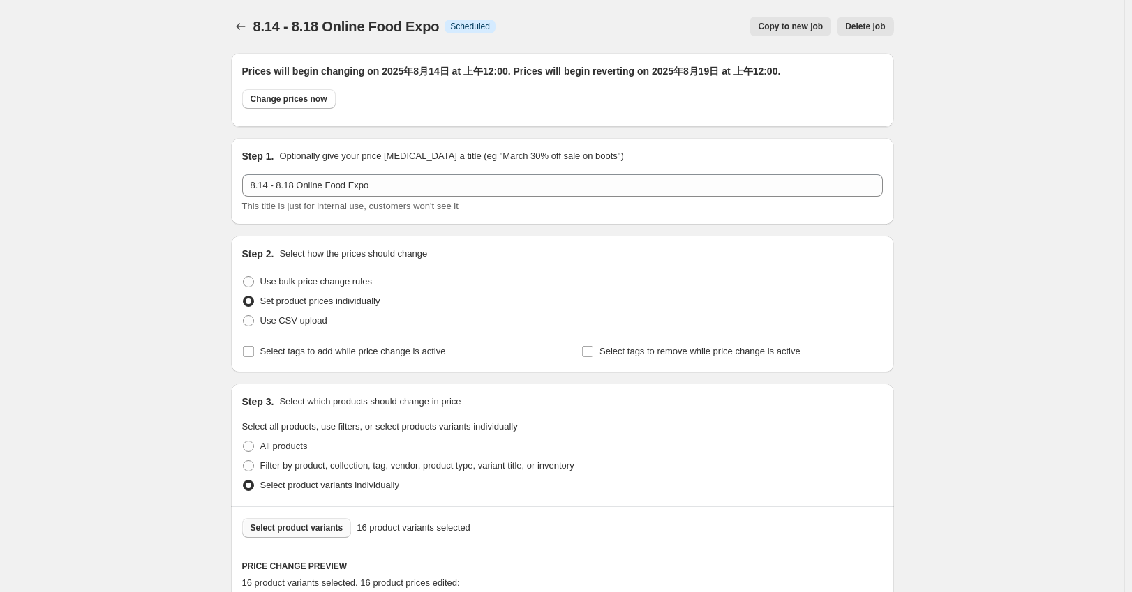
scroll to position [1985, 0]
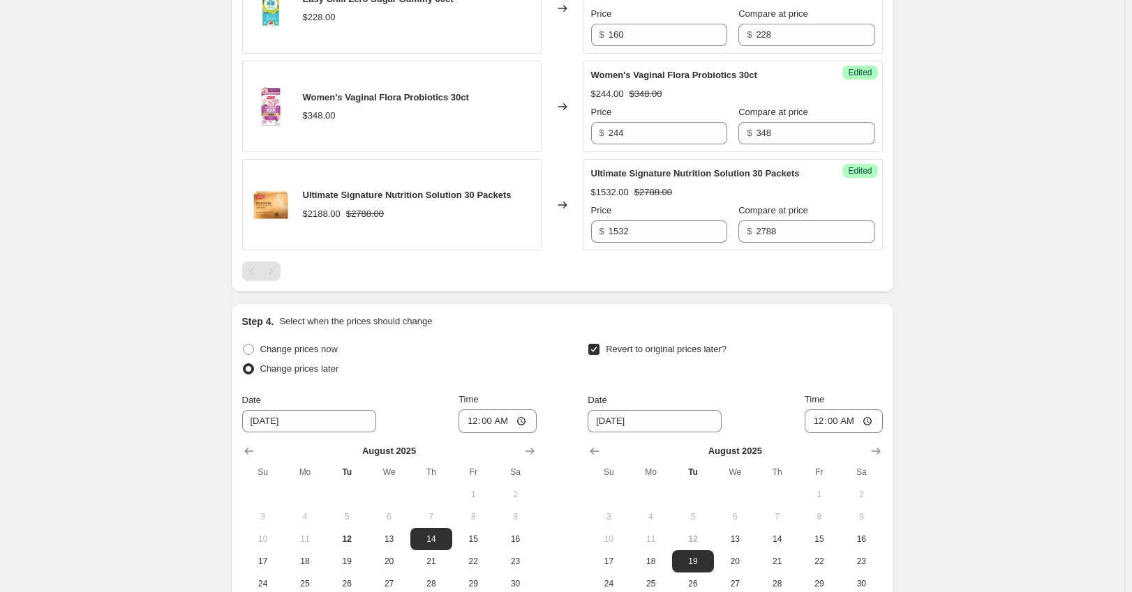
scroll to position [2145, 0]
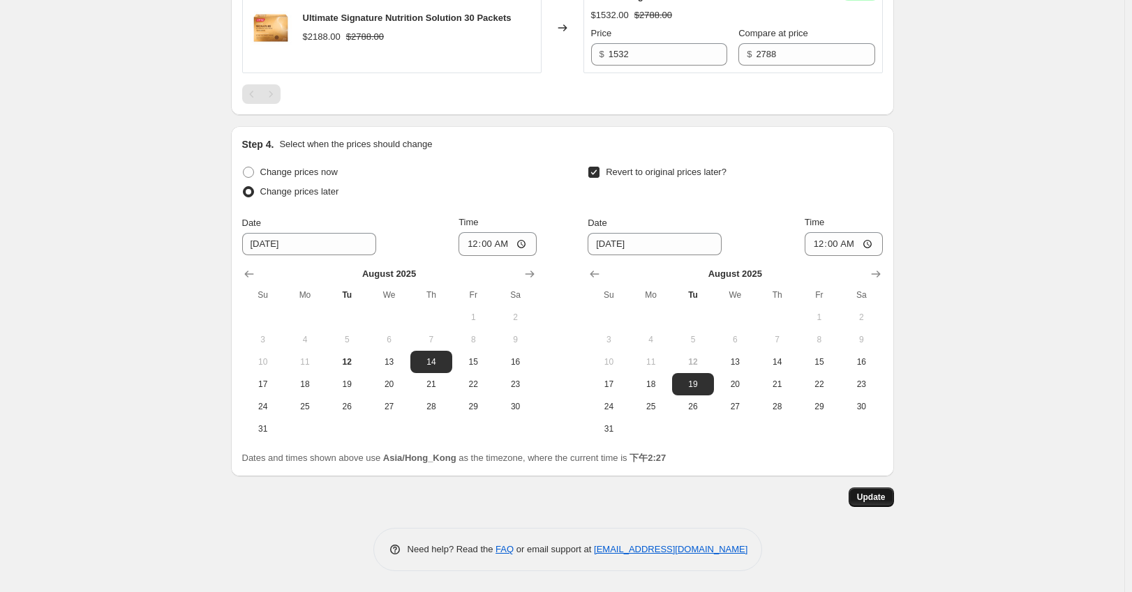
click at [869, 500] on span "Update" at bounding box center [871, 497] width 29 height 11
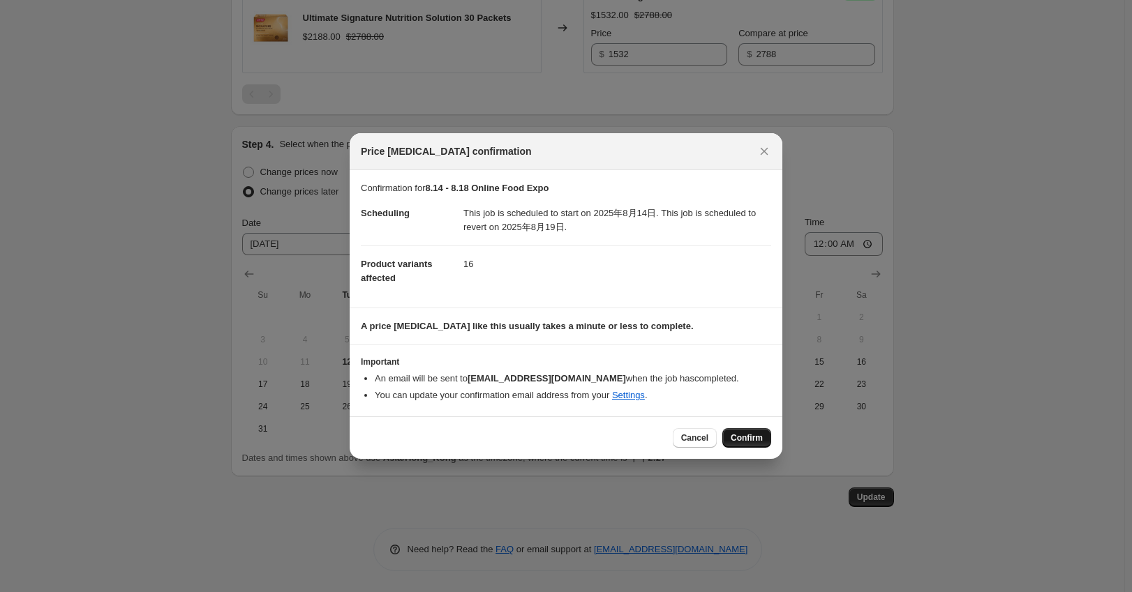
click at [754, 440] on span "Confirm" at bounding box center [747, 438] width 32 height 11
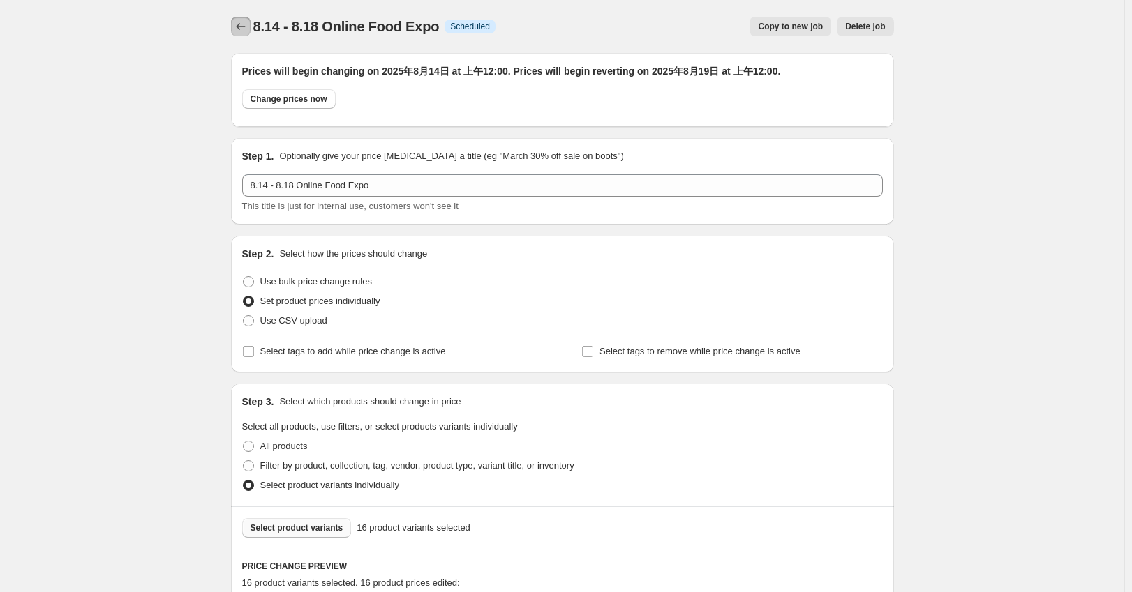
click at [241, 24] on icon "Price change jobs" at bounding box center [241, 27] width 14 height 14
